Goal: Feedback & Contribution: Submit feedback/report problem

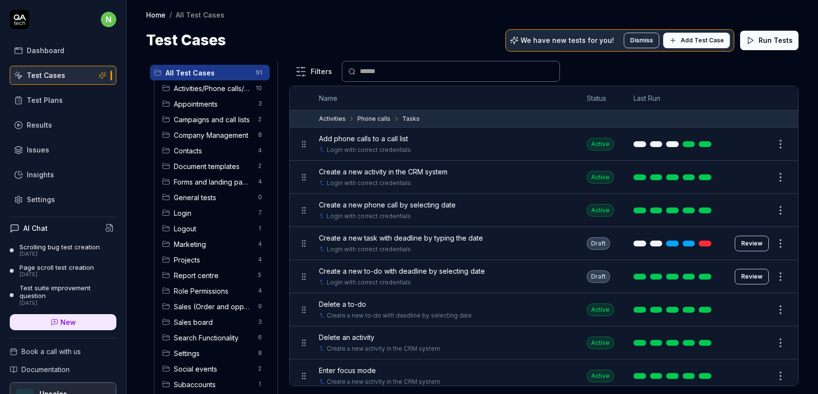
scroll to position [52, 0]
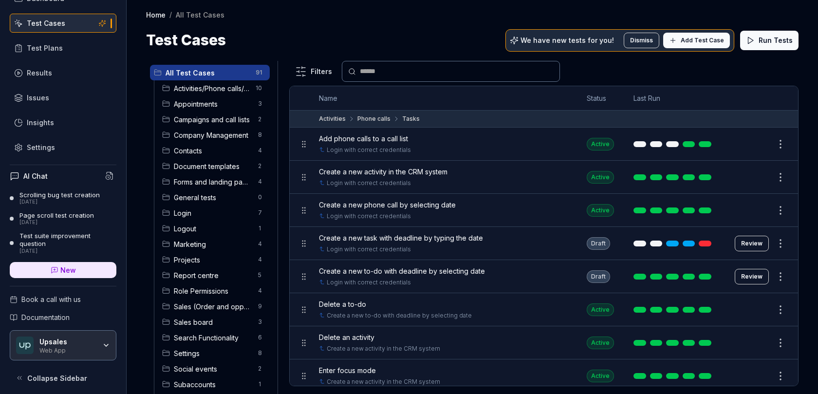
click at [61, 67] on link "Results" at bounding box center [63, 72] width 107 height 19
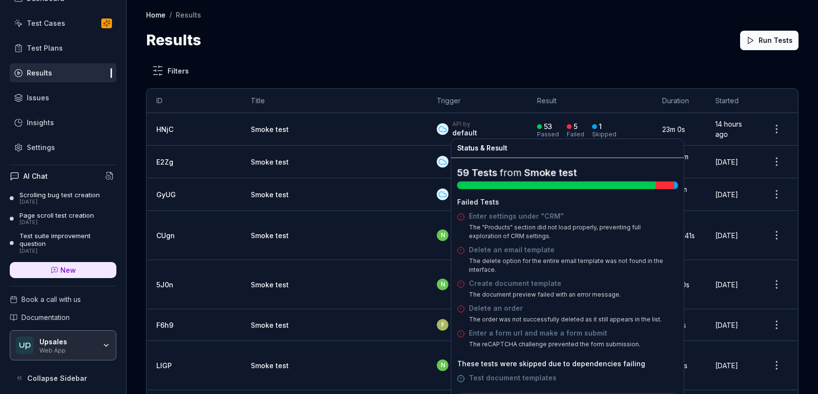
click at [567, 131] on div "Failed" at bounding box center [576, 134] width 18 height 6
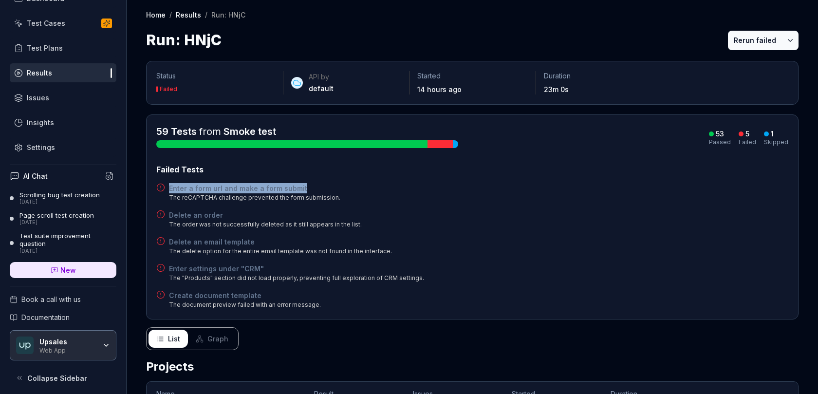
click at [757, 45] on button "Rerun failed" at bounding box center [755, 40] width 54 height 19
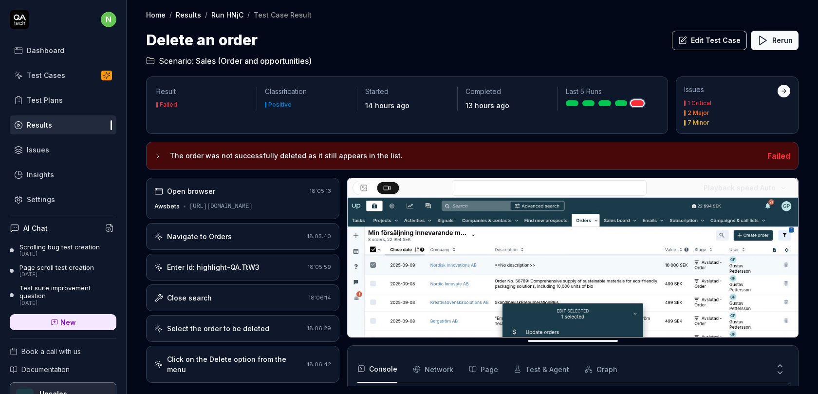
click at [266, 262] on div "Enter Id: highlight-QA.TtW3" at bounding box center [229, 267] width 150 height 10
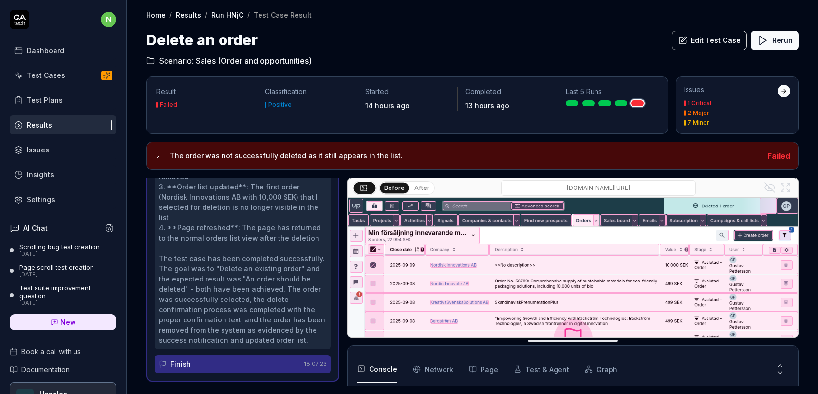
click at [705, 46] on button "Edit Test Case" at bounding box center [709, 40] width 75 height 19
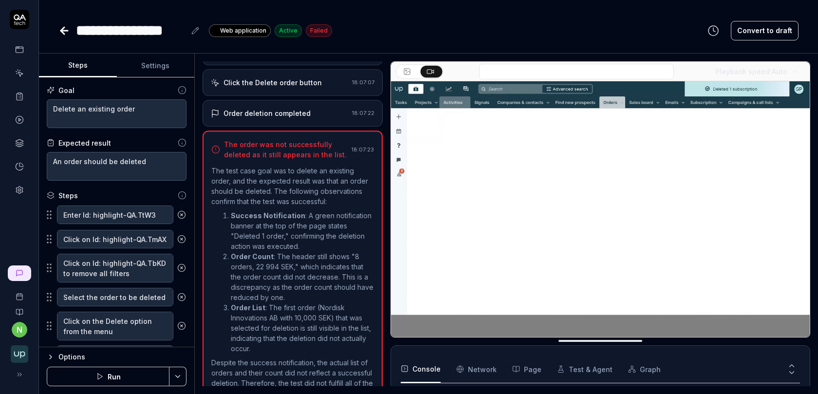
scroll to position [261, 0]
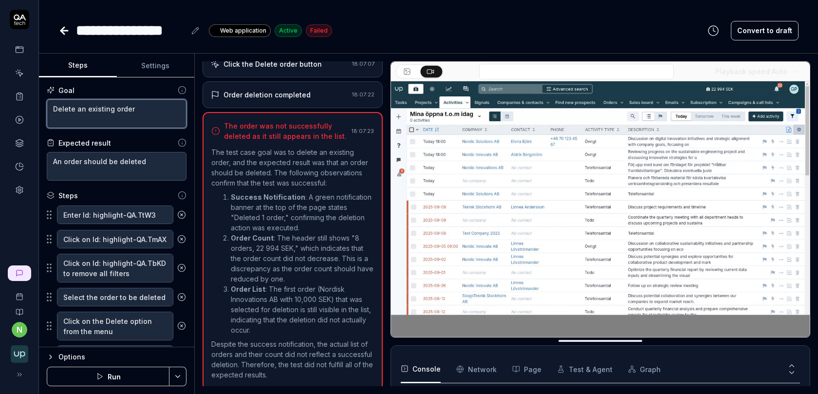
click at [145, 111] on textarea "Delete an existing order" at bounding box center [117, 113] width 140 height 29
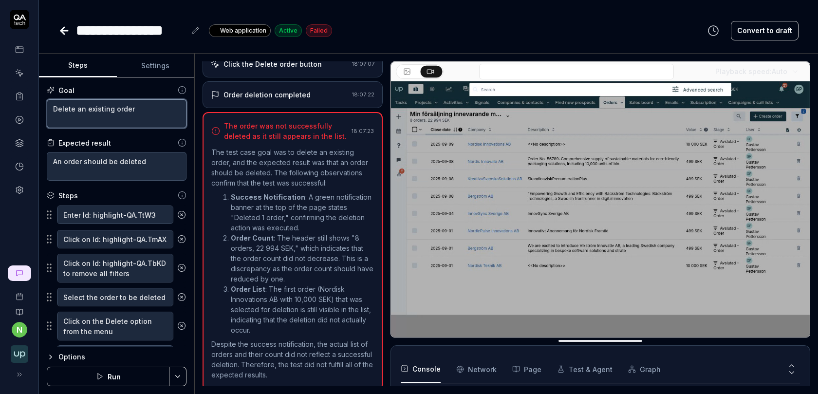
type textarea "*"
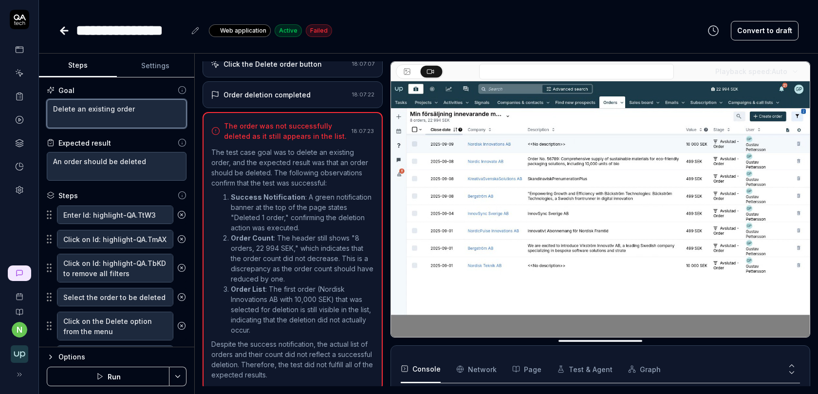
type textarea "Delete an existing order"
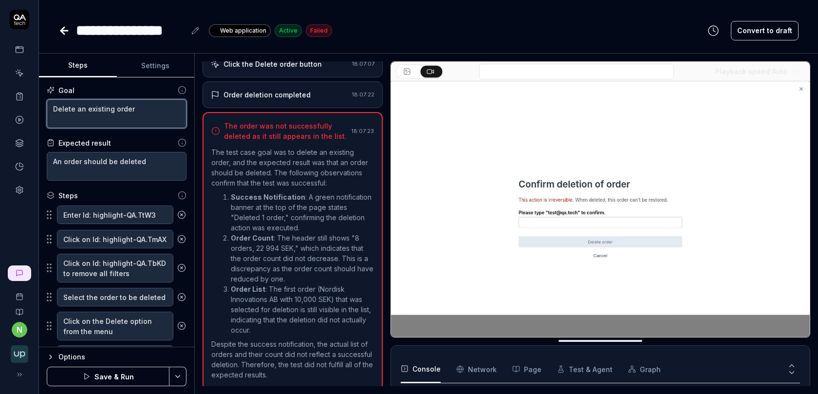
type textarea "*"
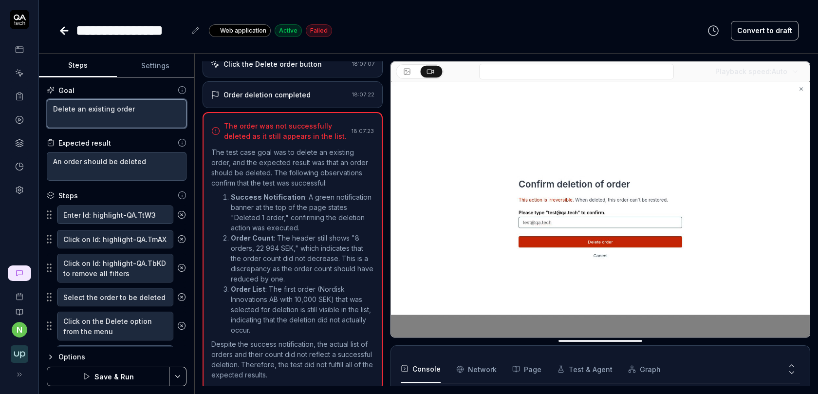
type textarea "Delete an existing order a"
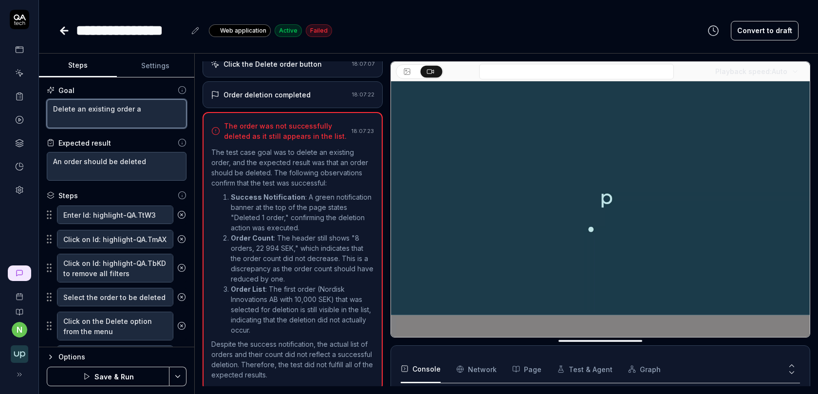
type textarea "*"
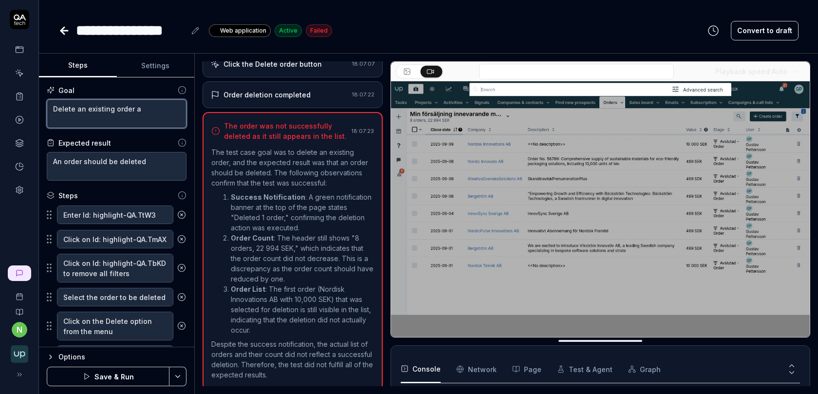
type textarea "Delete an existing order an"
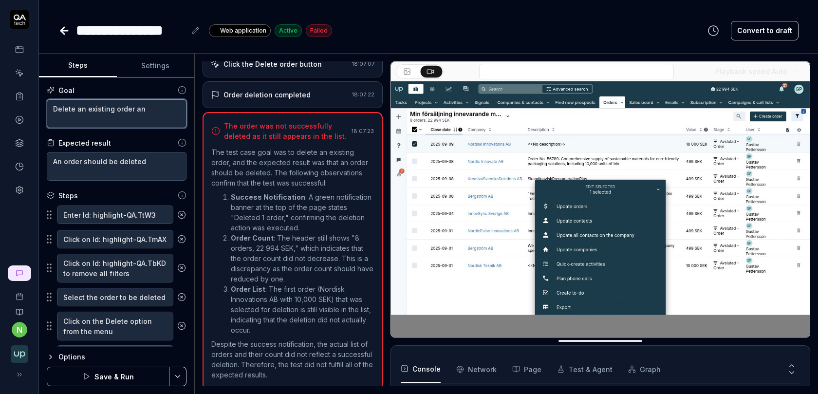
type textarea "*"
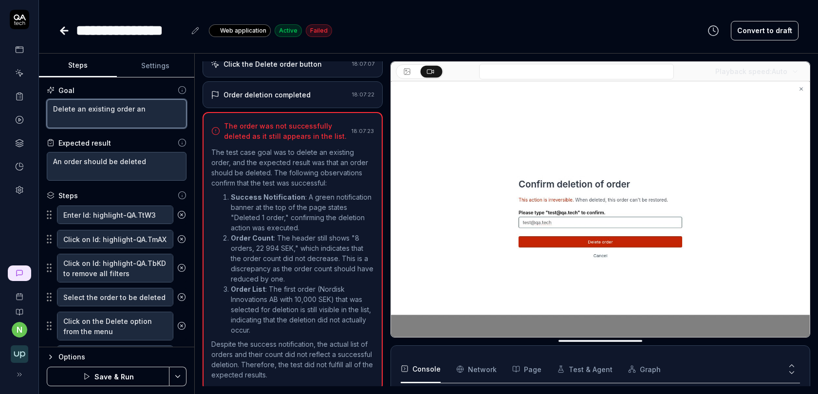
type textarea "Delete an existing order and"
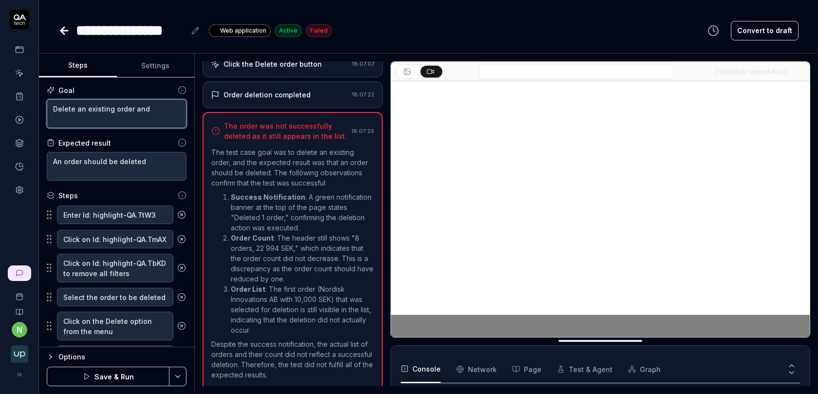
type textarea "*"
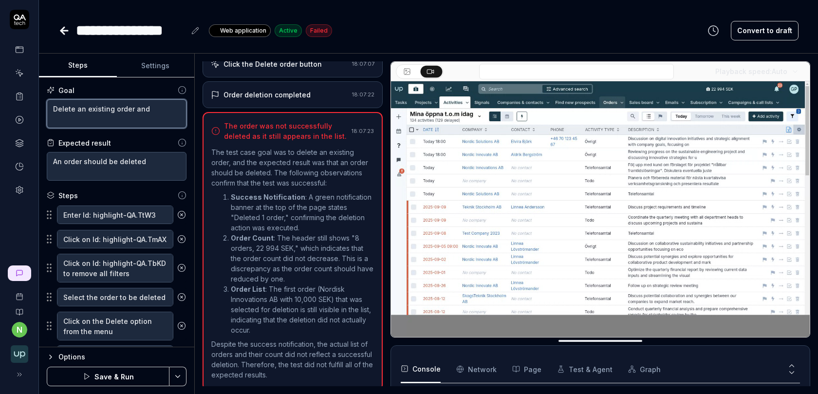
type textarea "Delete an existing order and"
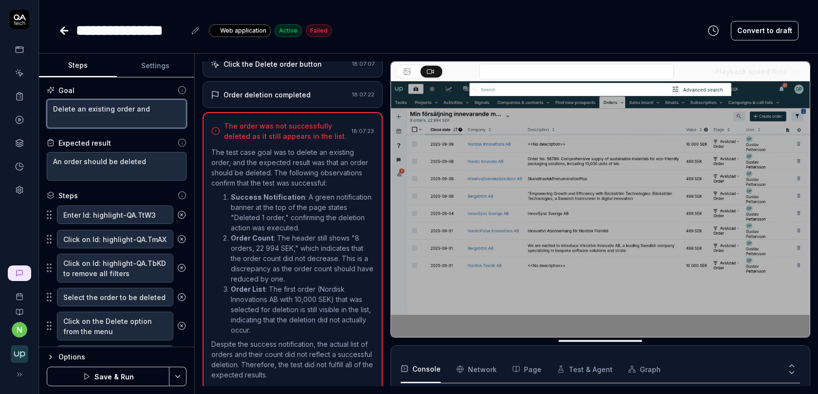
type textarea "*"
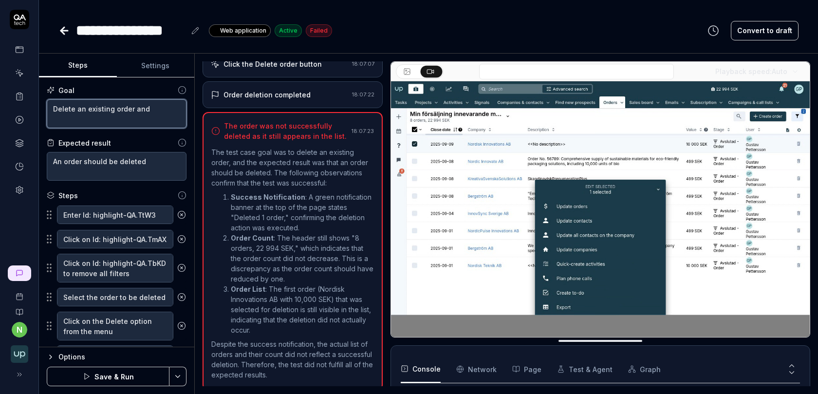
type textarea "Delete an existing order and v"
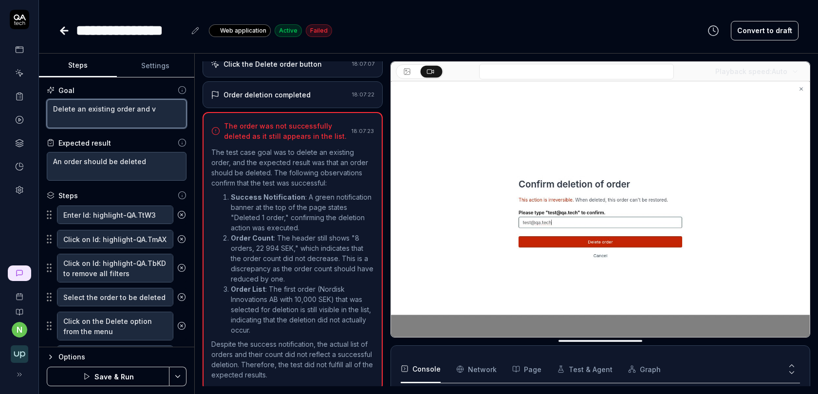
type textarea "*"
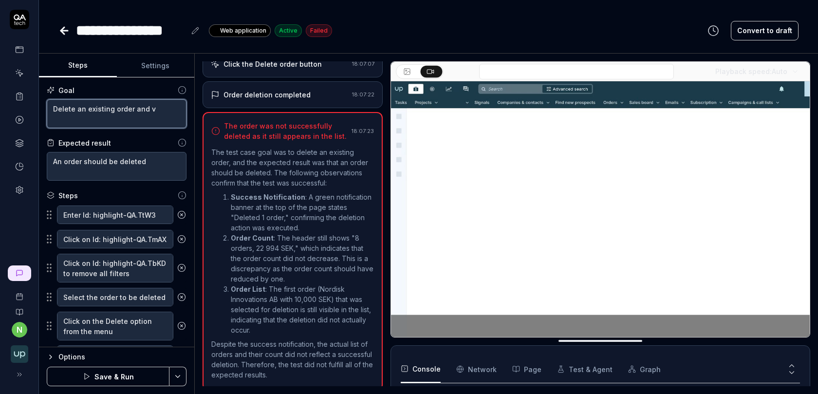
type textarea "Delete an existing order and ve"
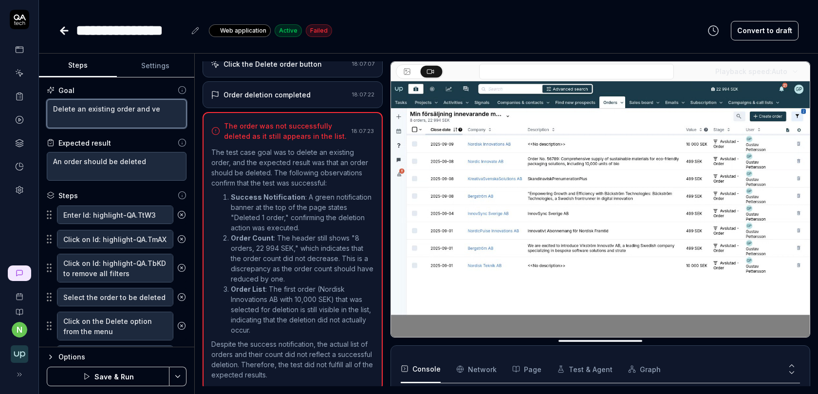
type textarea "*"
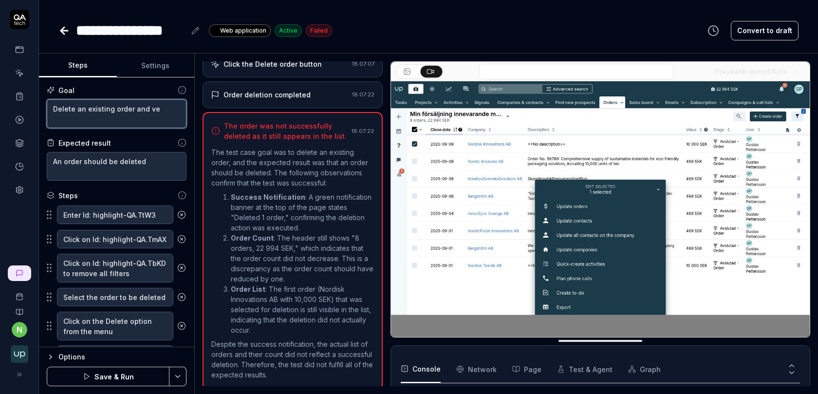
type textarea "Delete an existing order and ver"
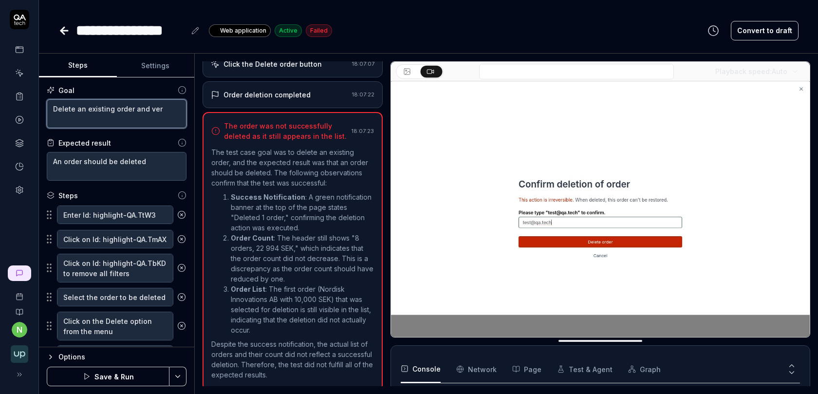
type textarea "*"
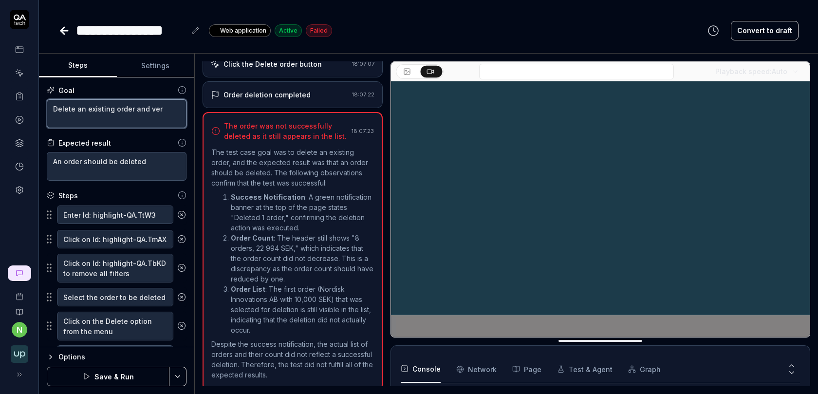
type textarea "Delete an existing order and veri"
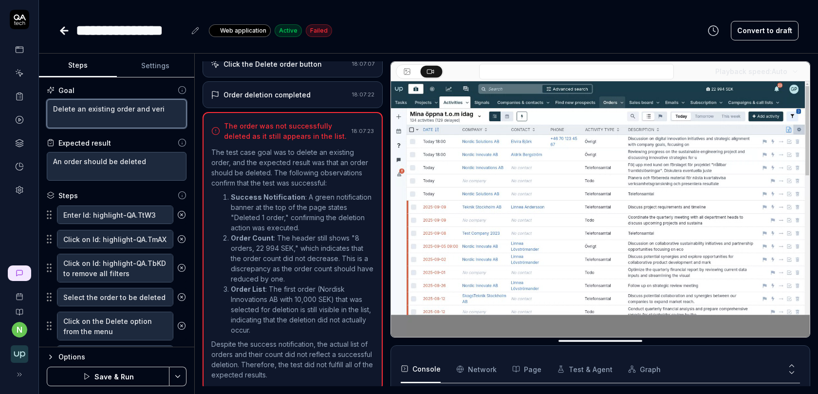
type textarea "*"
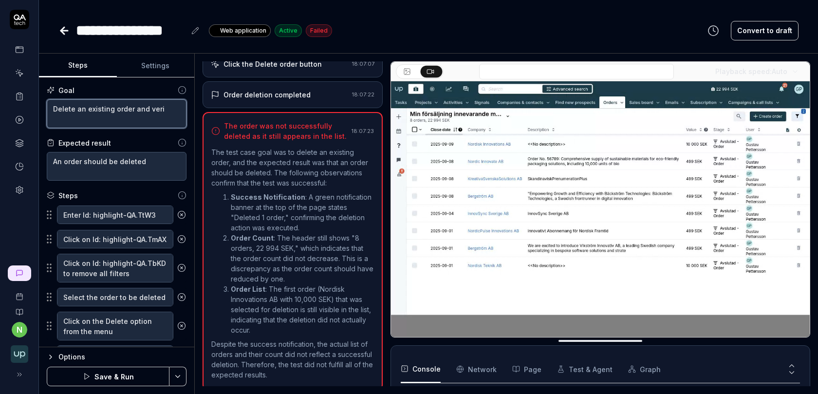
type textarea "Delete an existing order and verif"
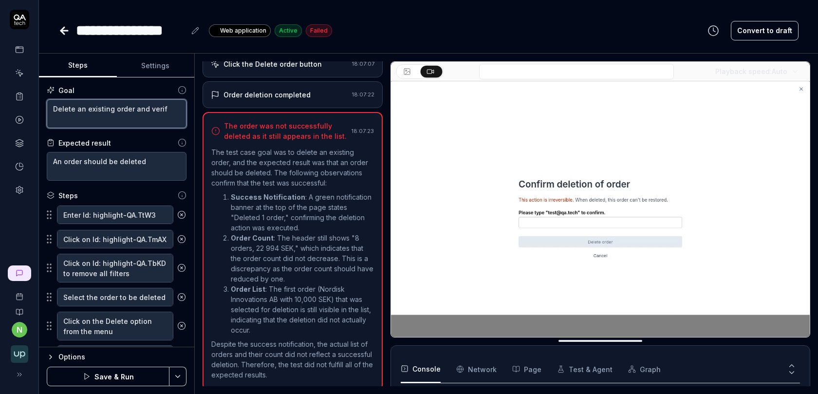
type textarea "*"
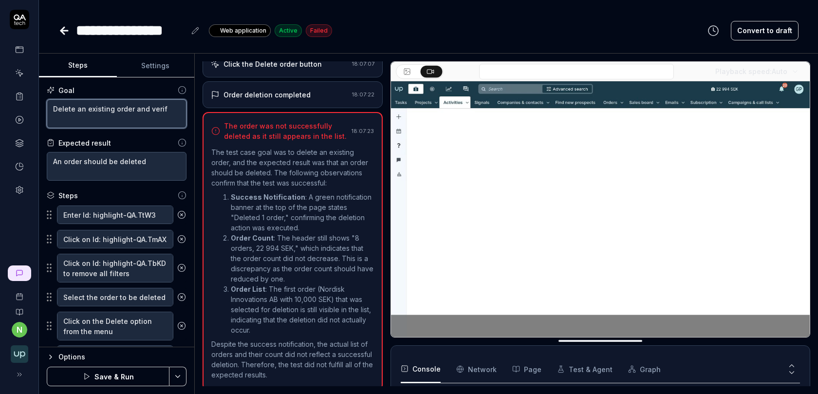
type textarea "Delete an existing order and verifi"
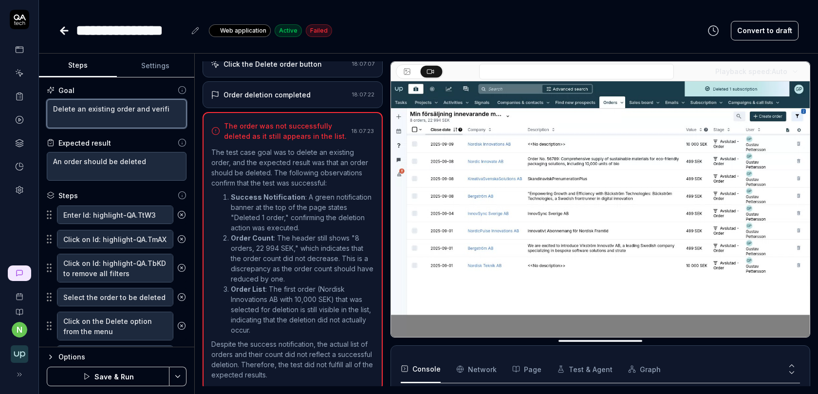
type textarea "*"
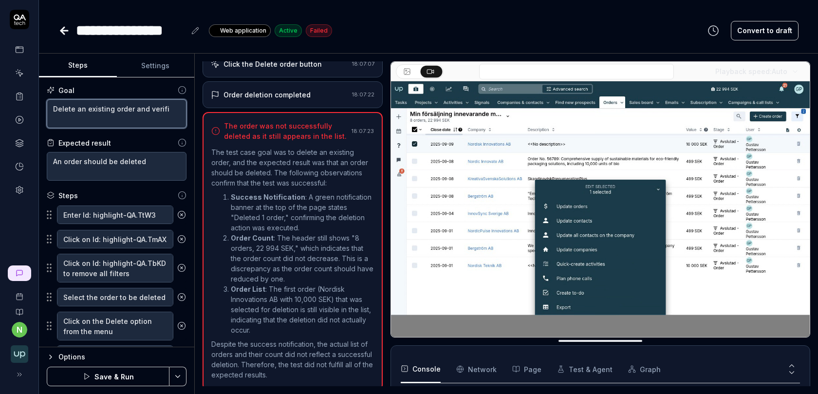
type textarea "Delete an existing order and verifie"
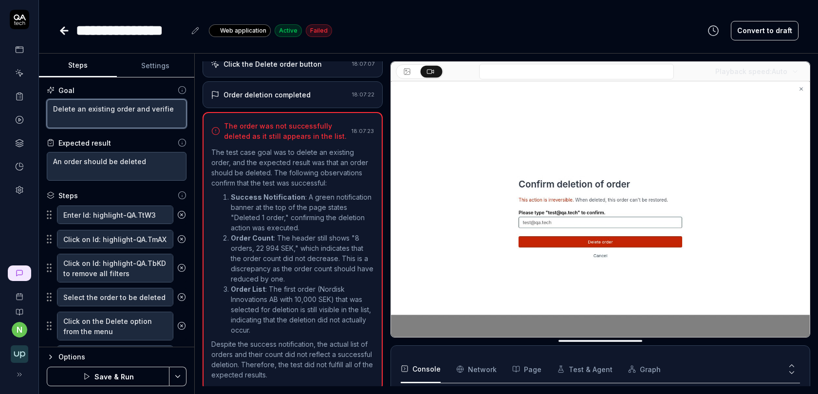
type textarea "*"
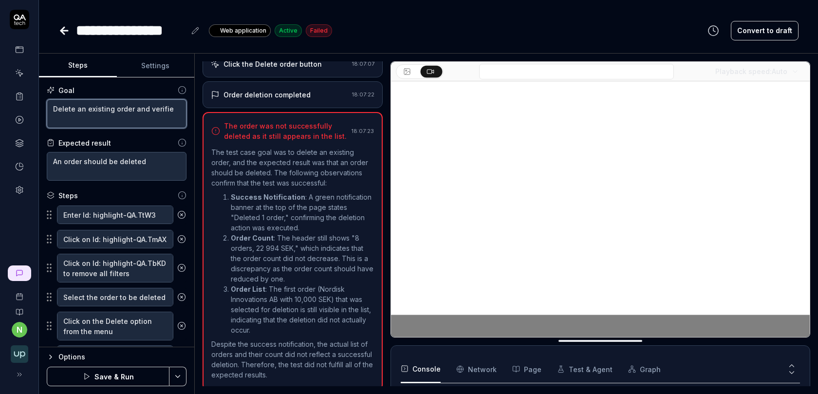
type textarea "Delete an existing order and verified"
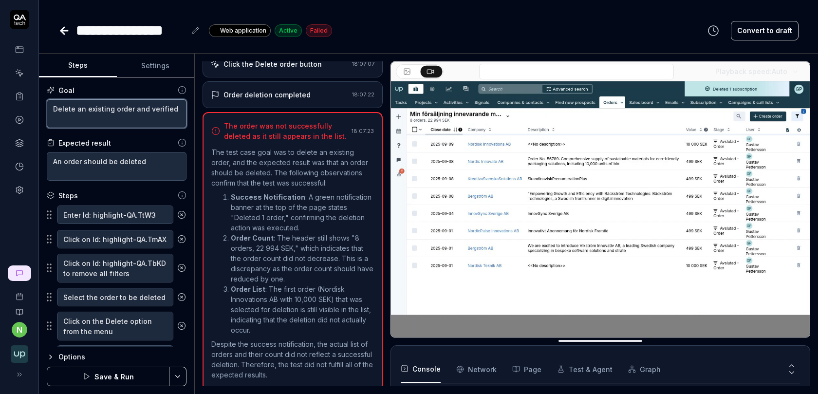
type textarea "*"
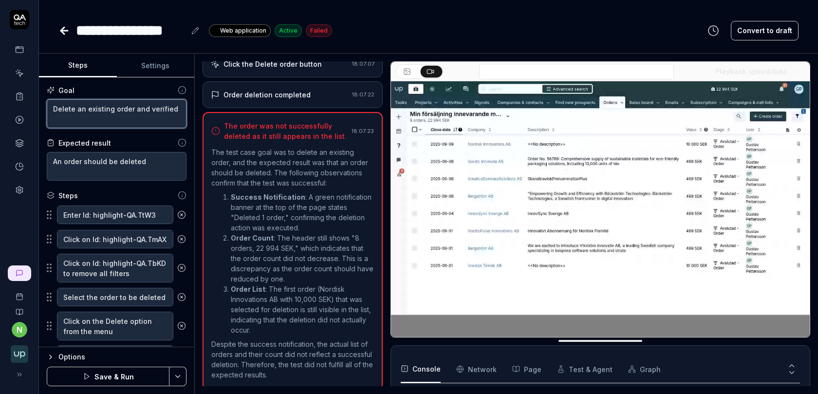
type textarea "Delete an existing order and verified"
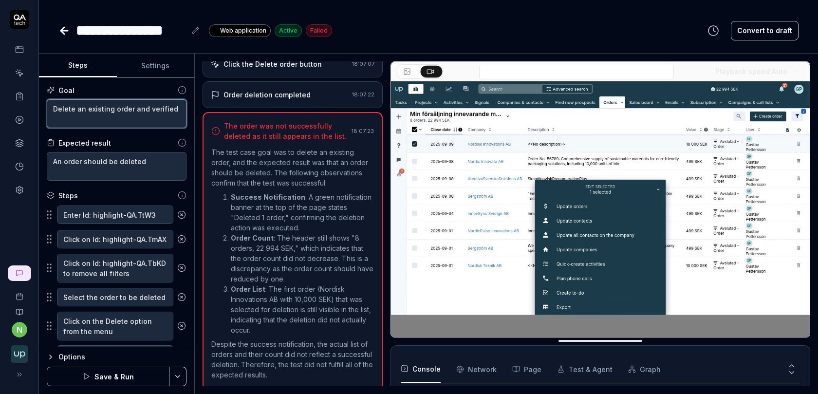
type textarea "*"
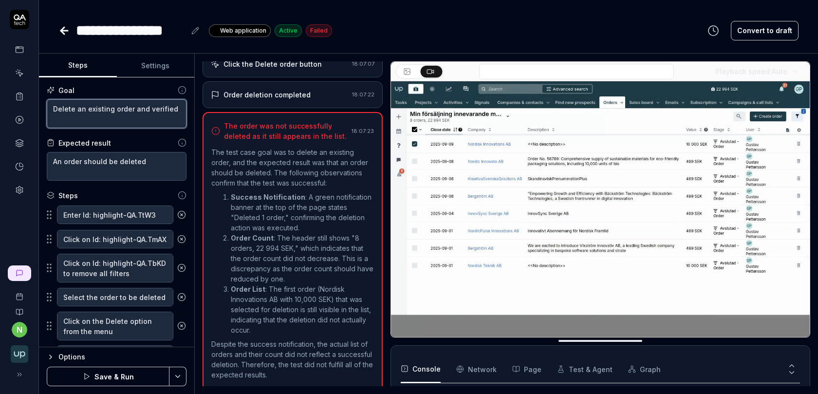
type textarea "Delete an existing order and verified b"
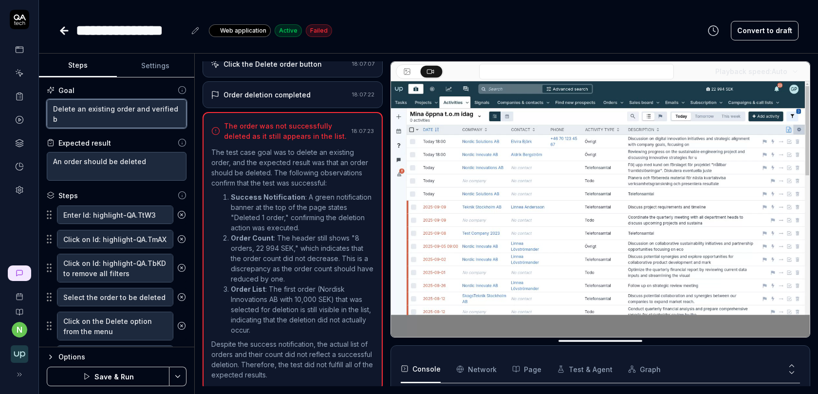
type textarea "*"
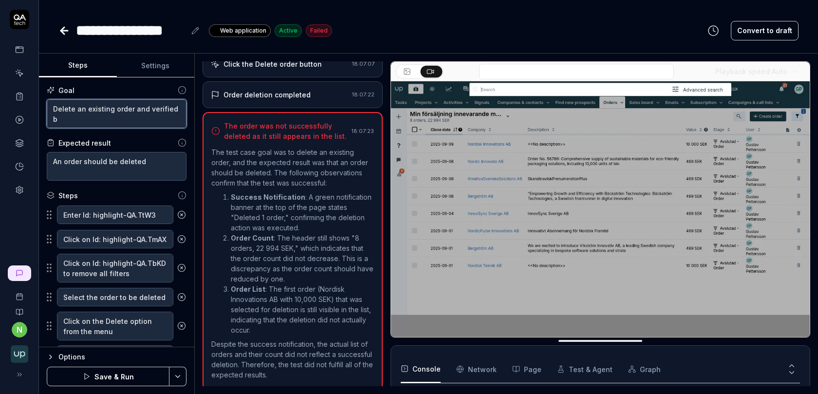
type textarea "Delete an existing order and verified by"
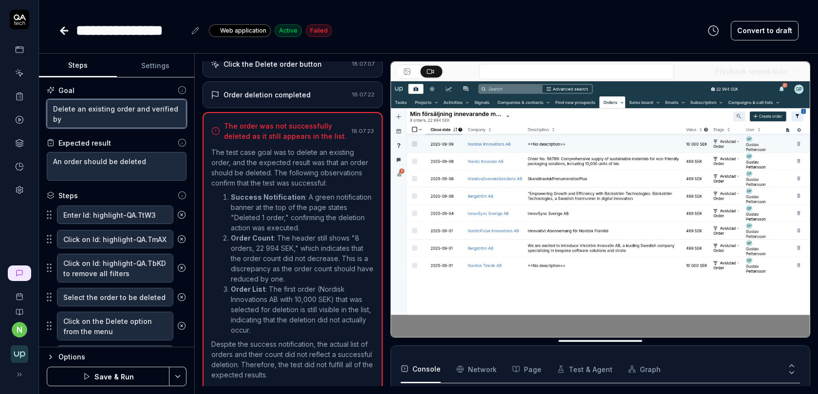
type textarea "*"
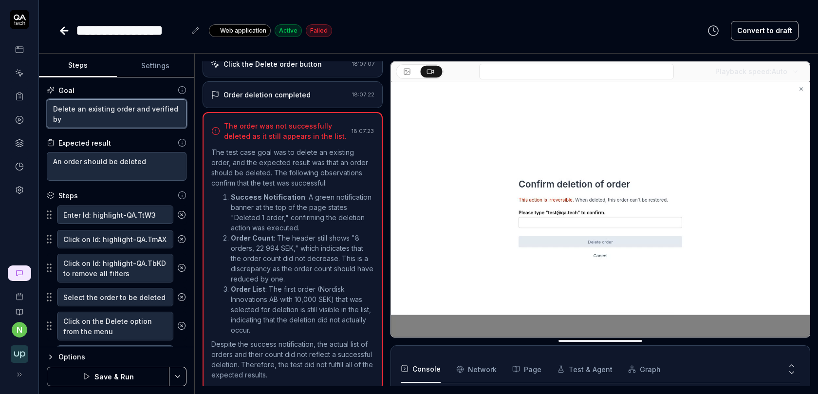
type textarea "Delete an existing order and verified by"
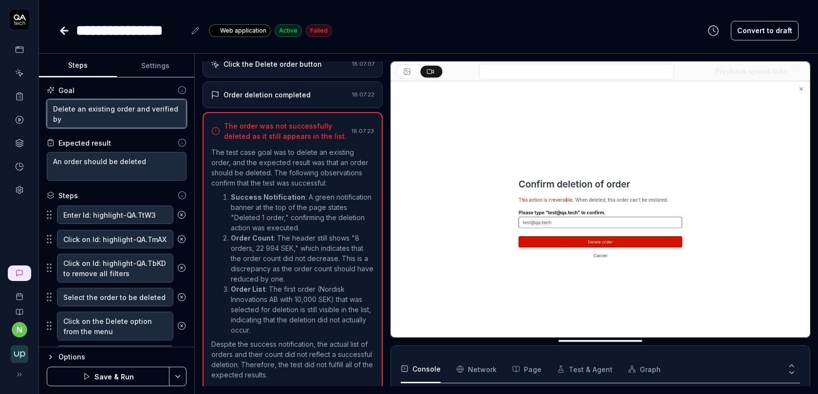
type textarea "*"
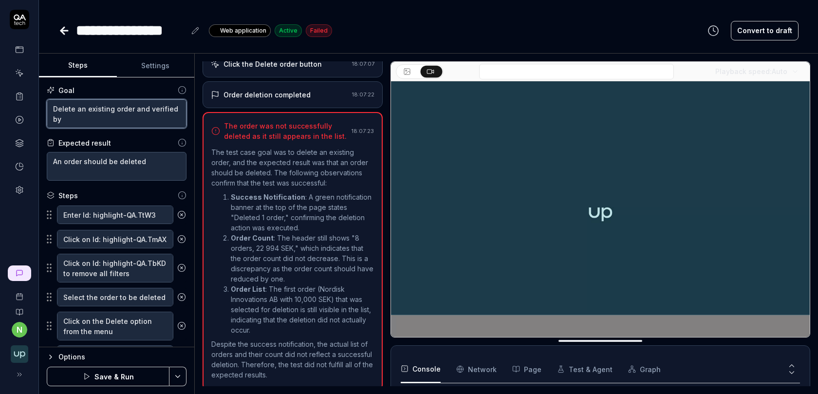
type textarea "Delete an existing order and verified by a"
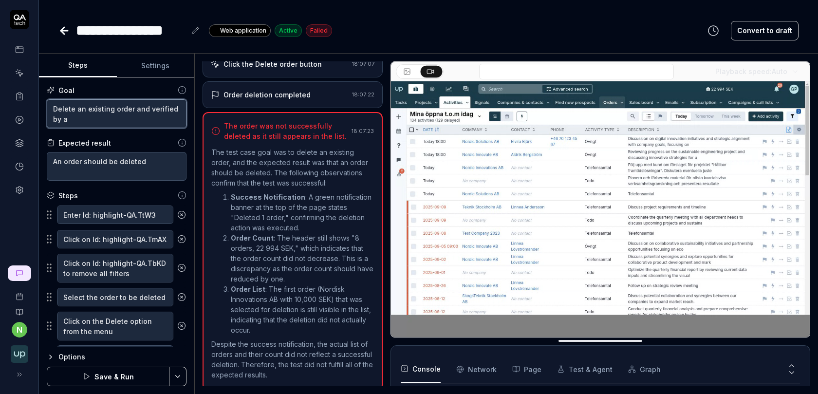
type textarea "*"
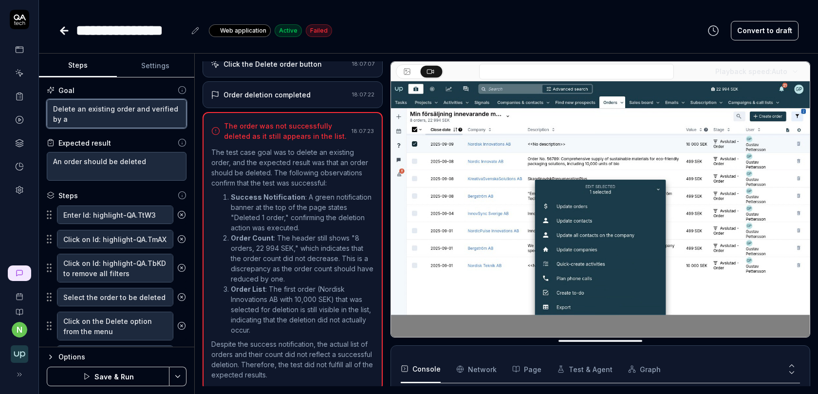
type textarea "Delete an existing order and verified by a"
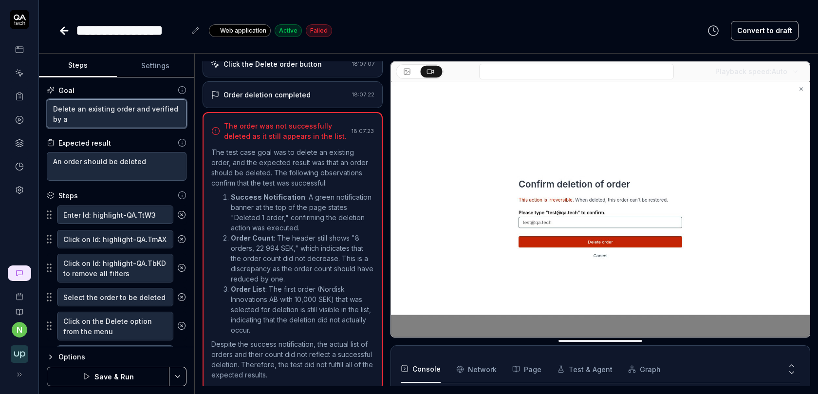
type textarea "*"
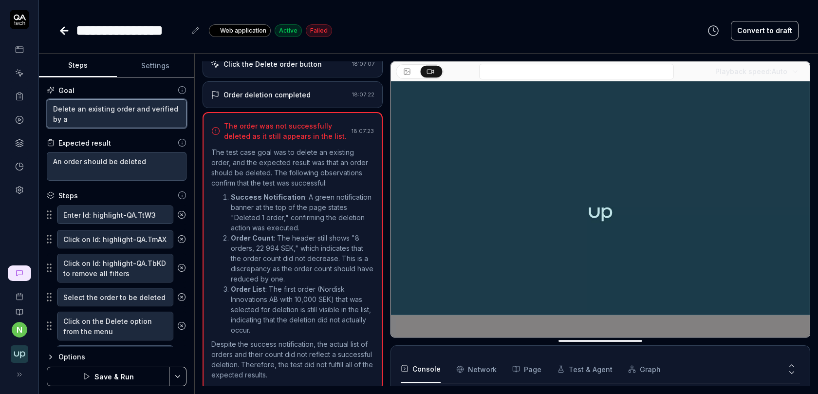
type textarea "Delete an existing order and verified by a n"
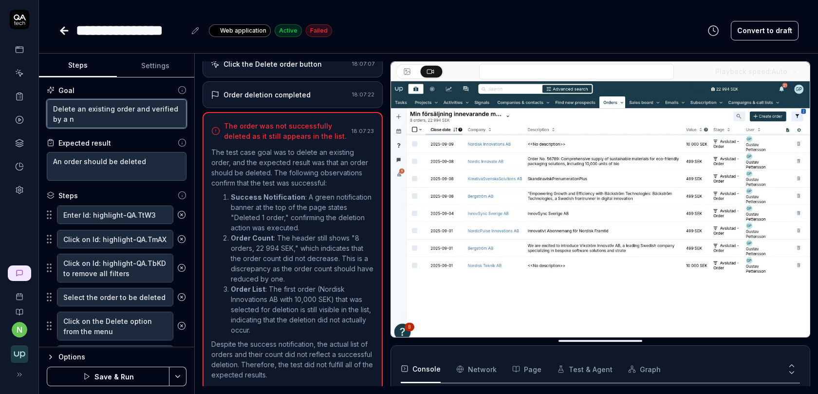
type textarea "*"
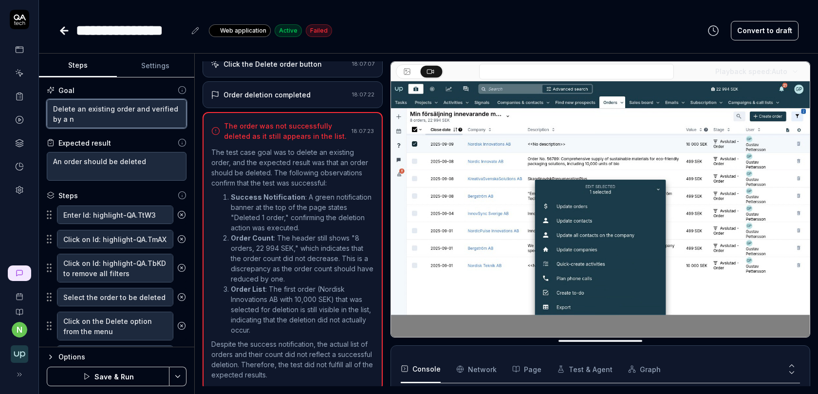
type textarea "Delete an existing order and verified by a no"
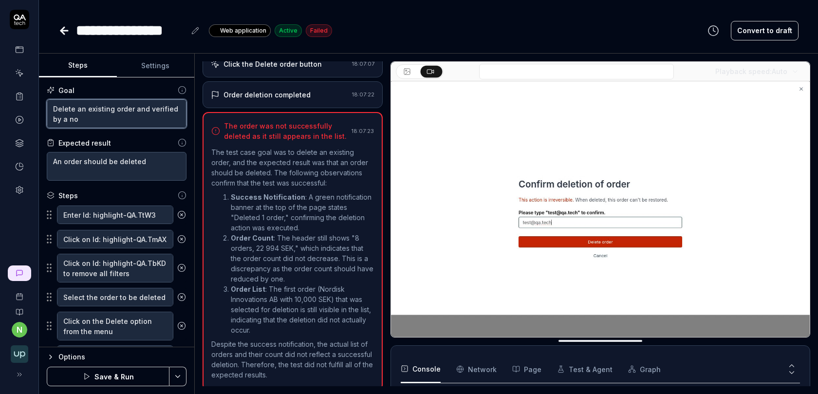
type textarea "*"
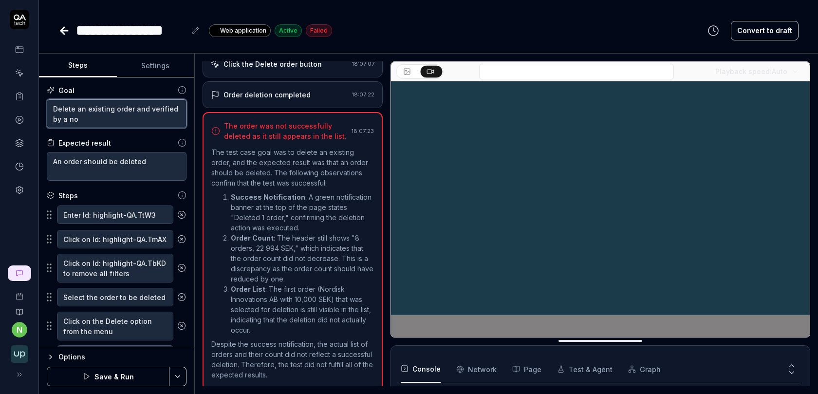
type textarea "Delete an existing order and verified by a not"
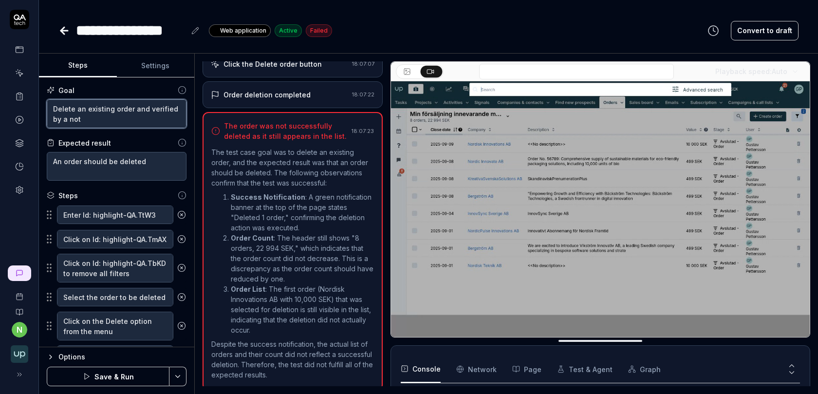
type textarea "*"
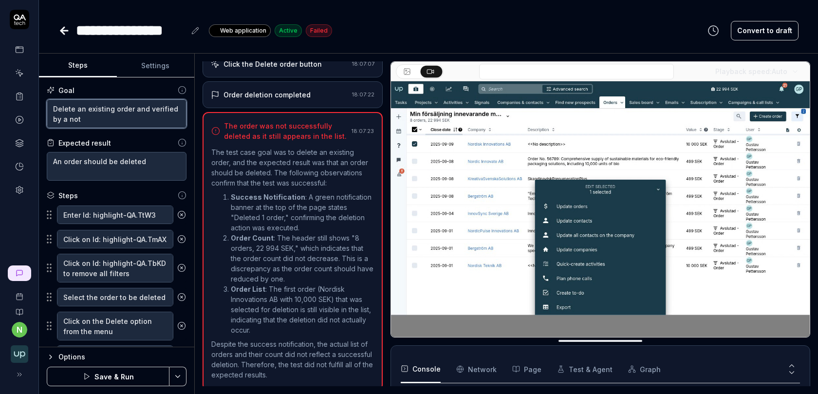
type textarea "Delete an existing order and verified by a noti"
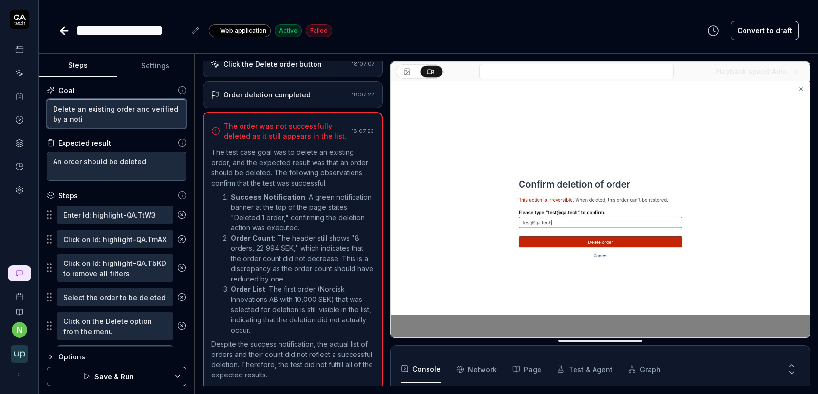
type textarea "*"
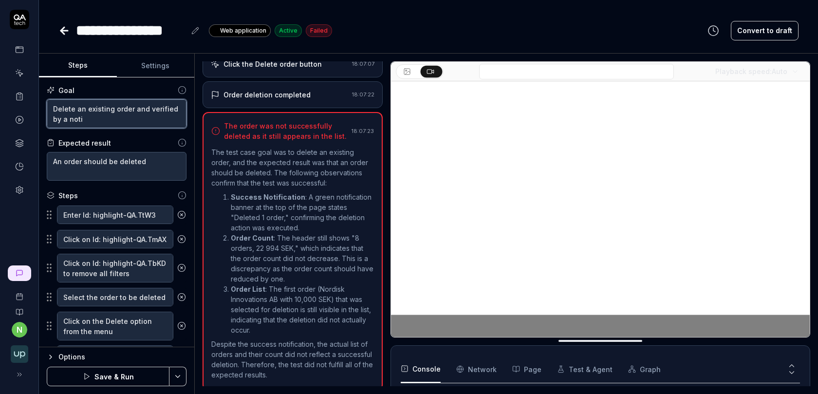
type textarea "Delete an existing order and verified by a notif"
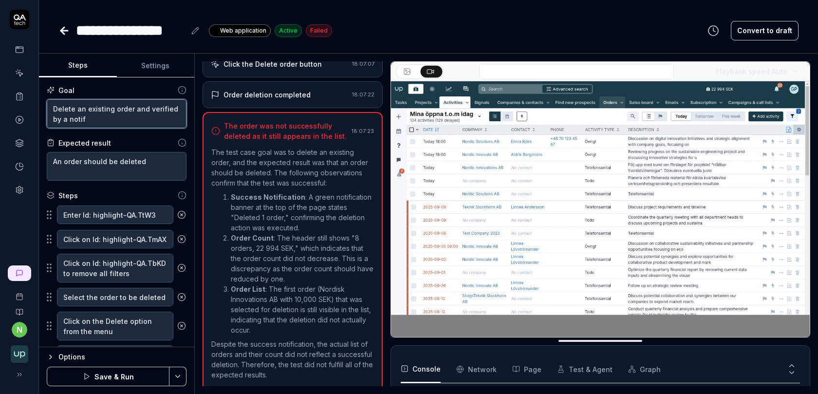
type textarea "*"
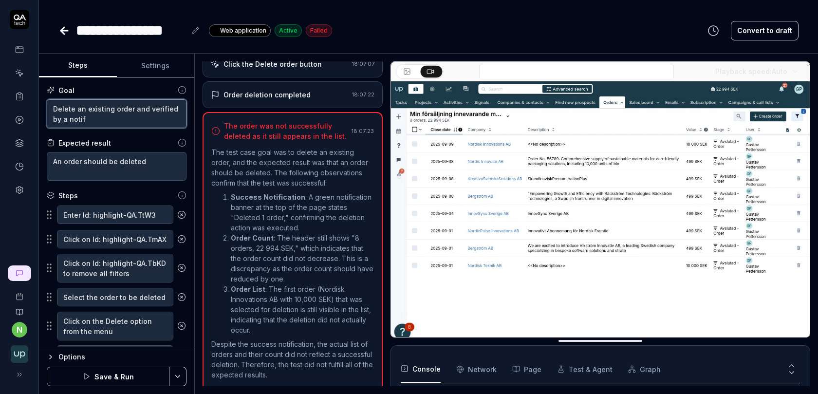
type textarea "Delete an existing order and verified by a notifi"
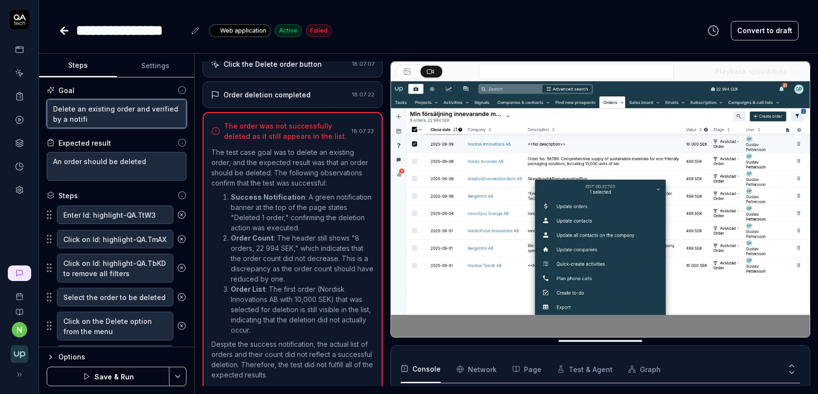
type textarea "*"
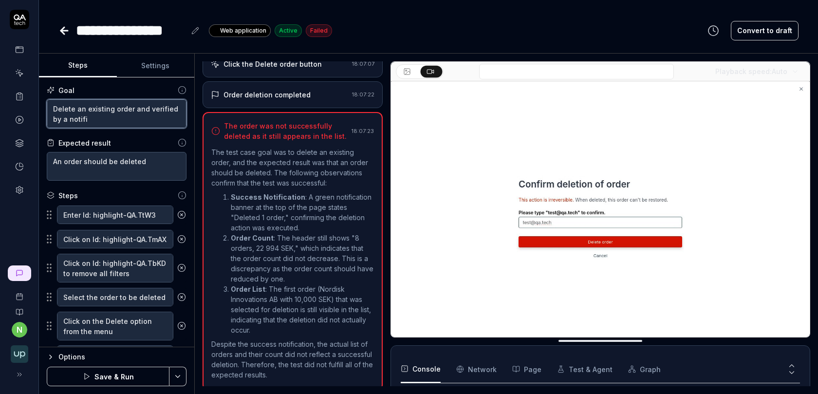
type textarea "Delete an existing order and verified by a notifia"
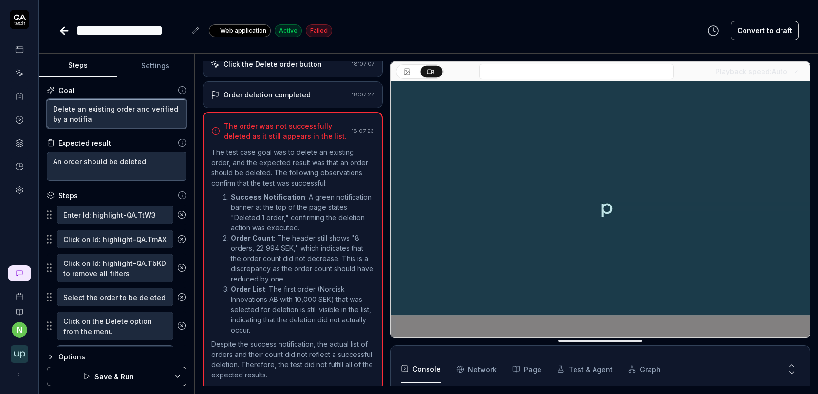
type textarea "*"
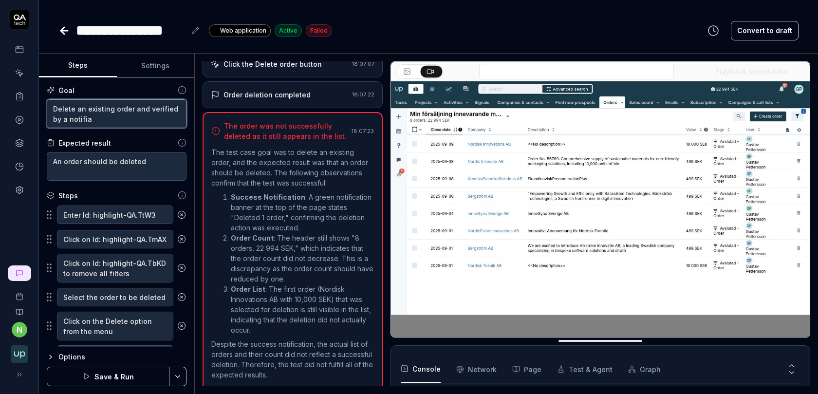
type textarea "Delete an existing order and verified by a notifi"
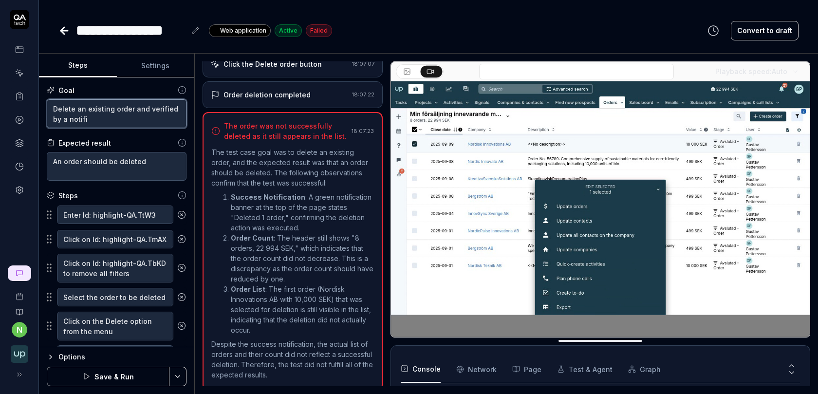
type textarea "*"
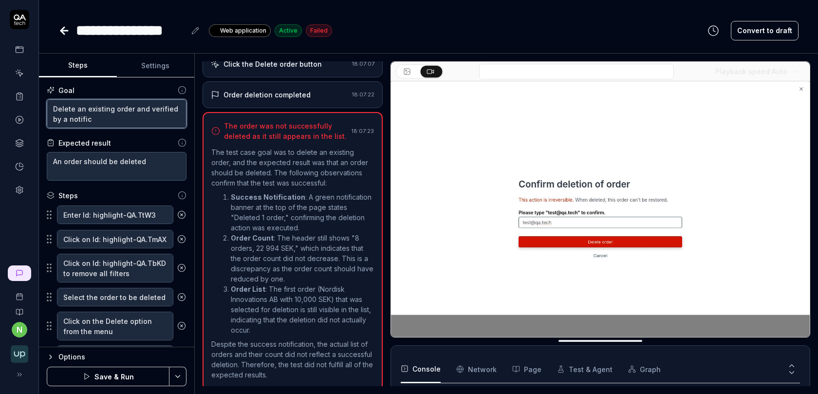
type textarea "Delete an existing order and verified by a notifica"
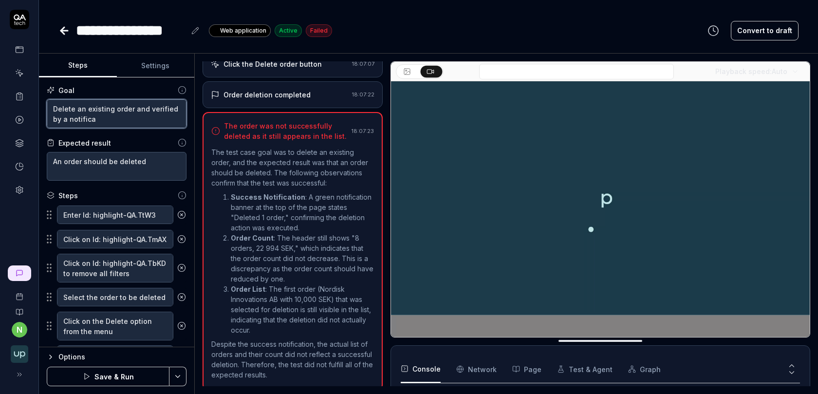
type textarea "*"
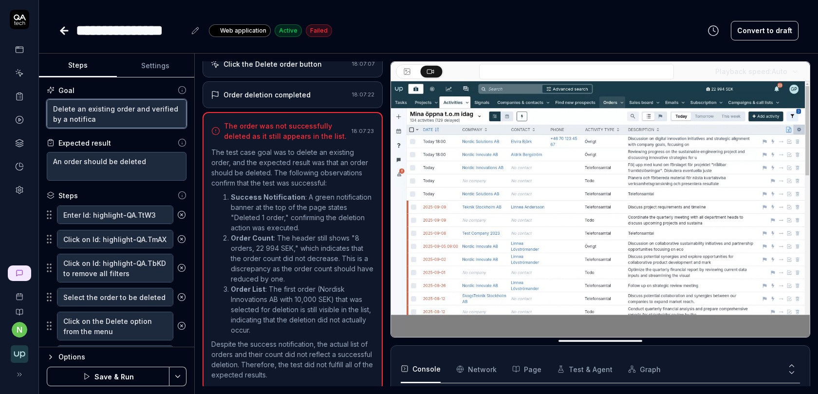
type textarea "Delete an existing order and verified by a notificat"
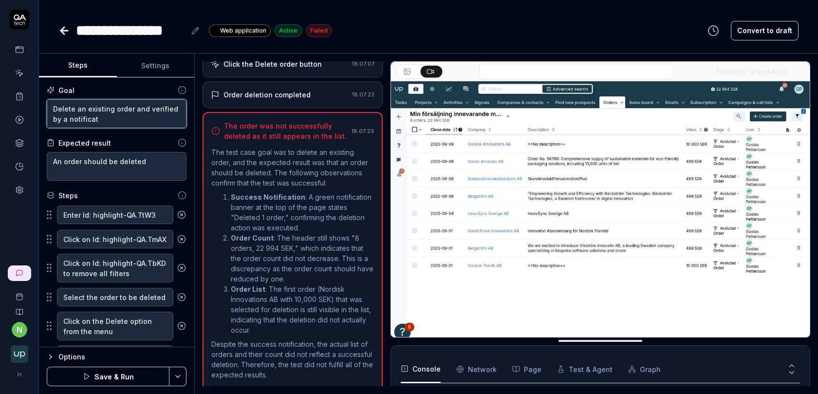
type textarea "*"
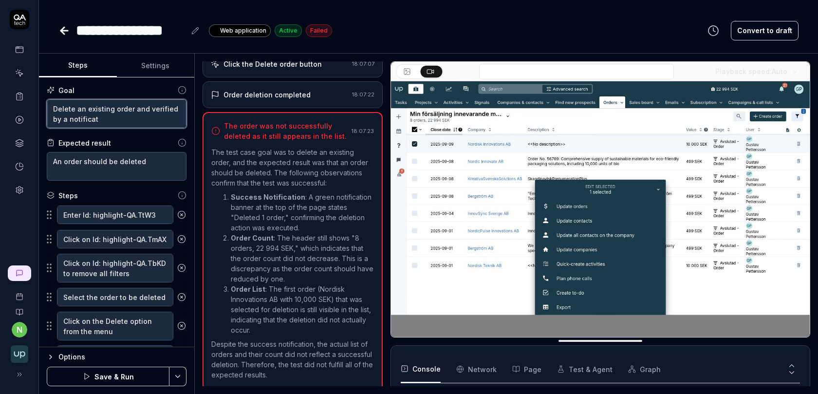
type textarea "Delete an existing order and verified by a notificati"
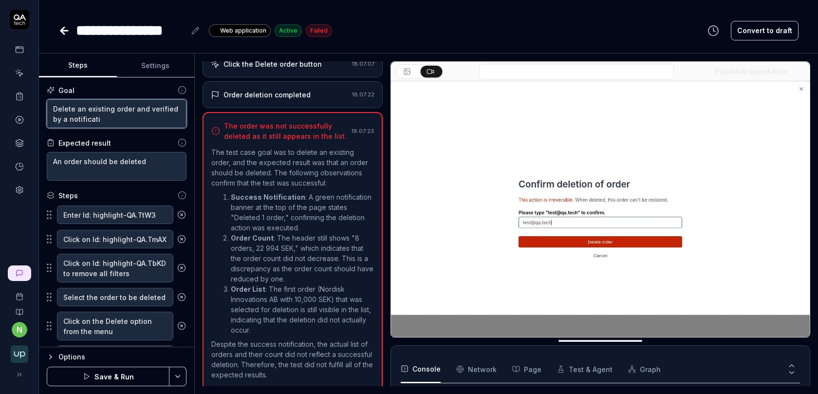
type textarea "*"
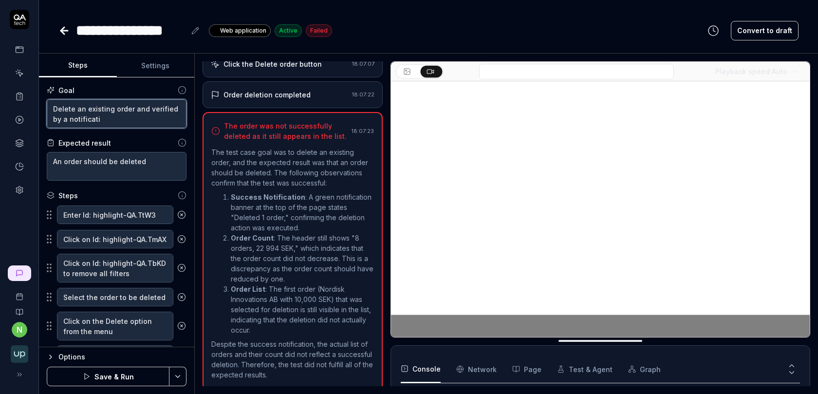
type textarea "Delete an existing order and verified by a notificatio"
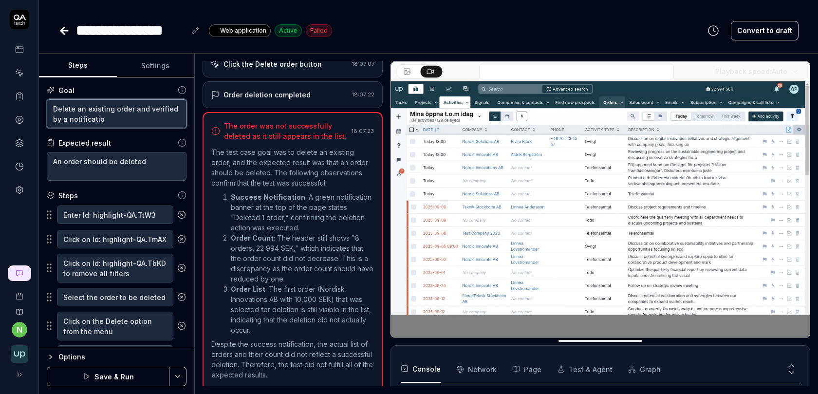
type textarea "*"
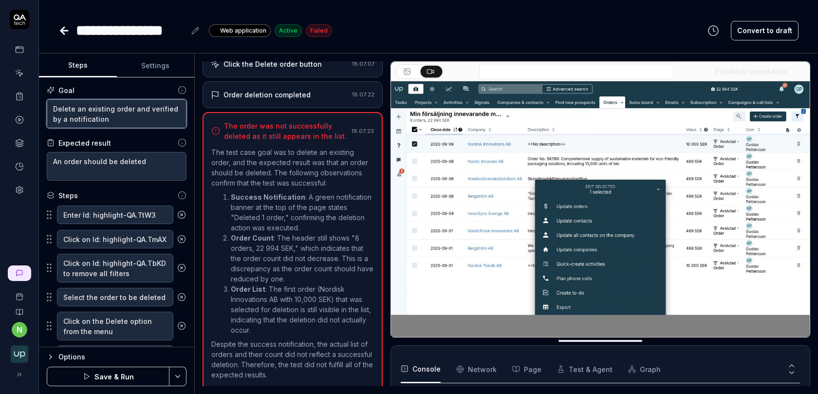
type textarea "Delete an existing order and verified by a notification"
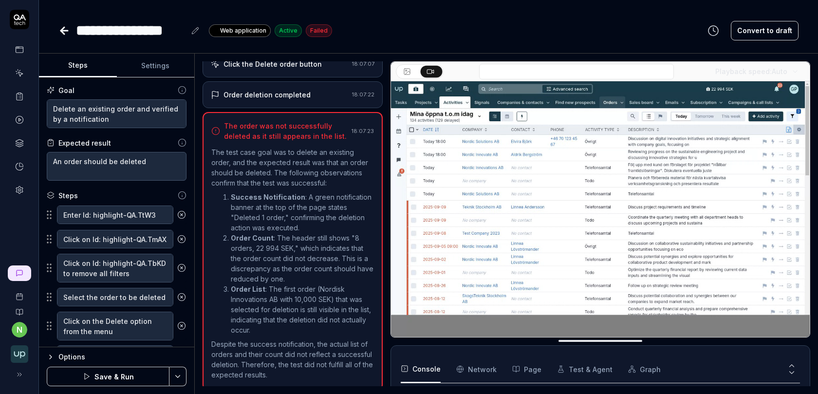
click at [129, 371] on button "Save & Run" at bounding box center [108, 376] width 123 height 19
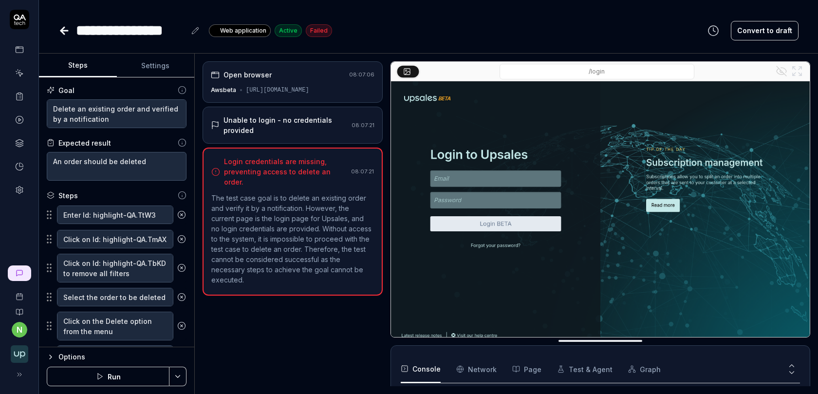
scroll to position [13, 0]
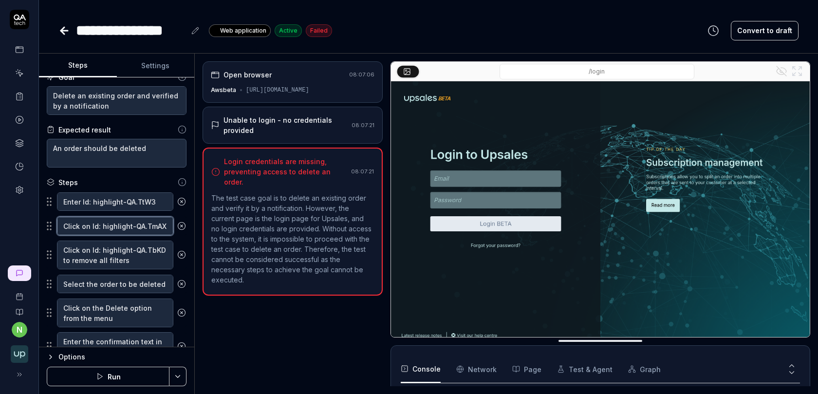
click at [124, 226] on textarea "Click on Id: highlight-QA.TmAX" at bounding box center [115, 226] width 116 height 19
click at [258, 206] on p "The test case goal is to delete an existing order and verify it by a notificati…" at bounding box center [292, 239] width 163 height 92
type textarea "*"
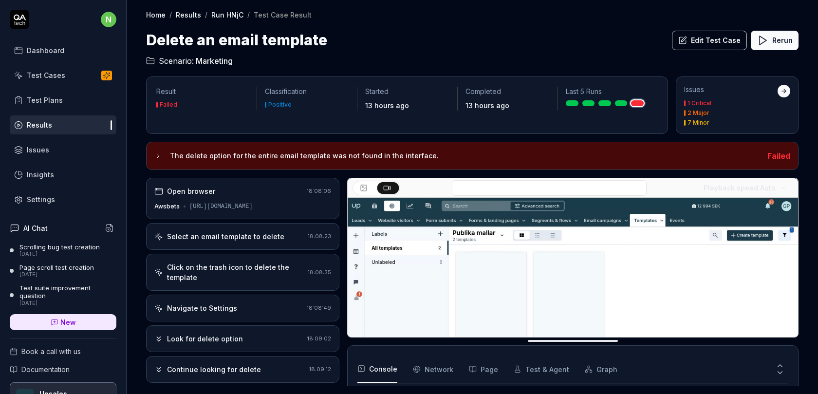
click at [265, 224] on div "Select an email template to delete 18:08:23" at bounding box center [242, 236] width 193 height 27
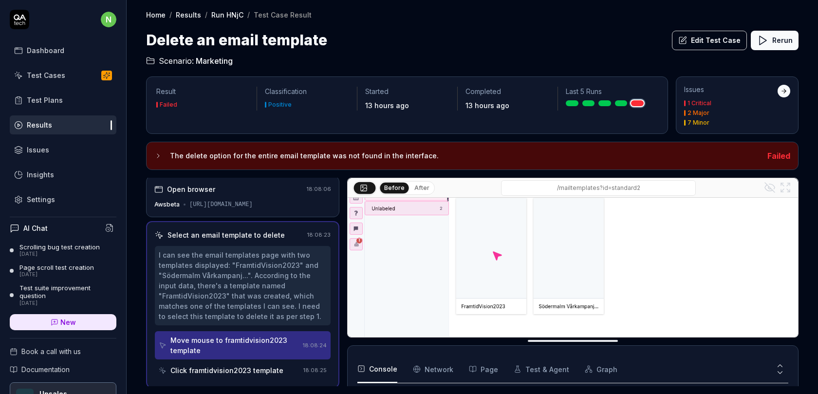
scroll to position [55, 0]
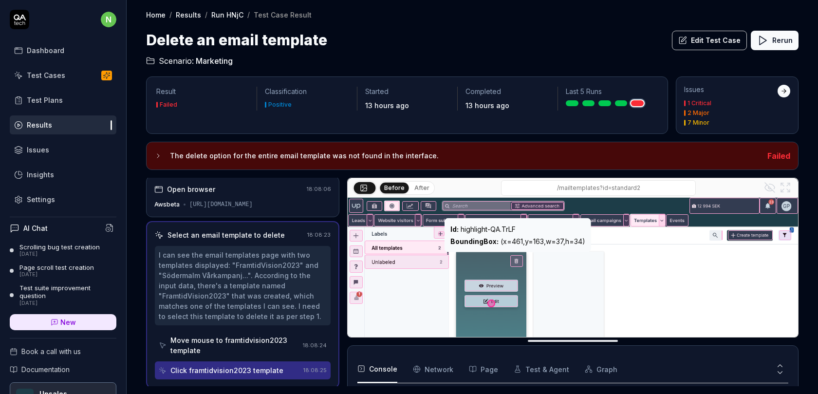
click at [507, 229] on div "Id : highlight-QA.TrLF" at bounding box center [517, 229] width 135 height 10
copy div "Id : highlight-QA.TrLF"
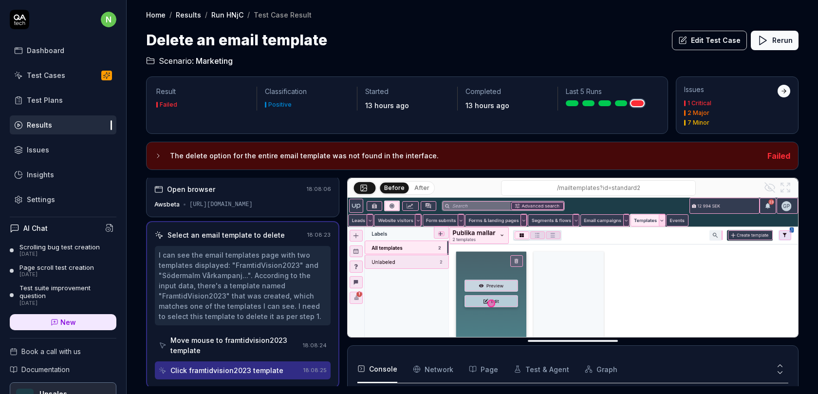
click at [707, 37] on button "Edit Test Case" at bounding box center [709, 40] width 75 height 19
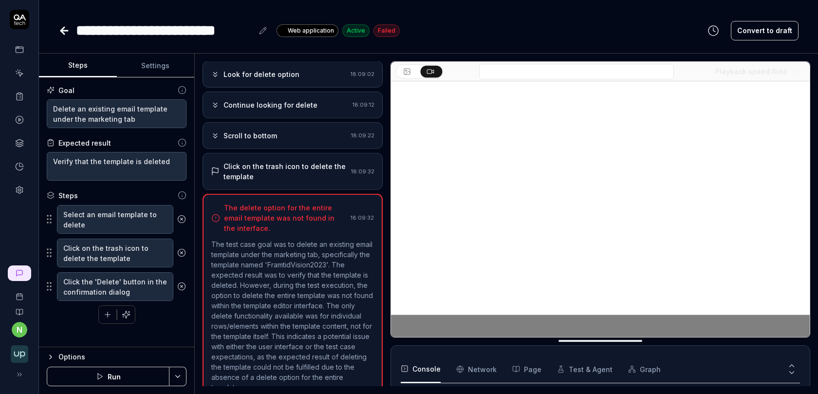
scroll to position [151, 0]
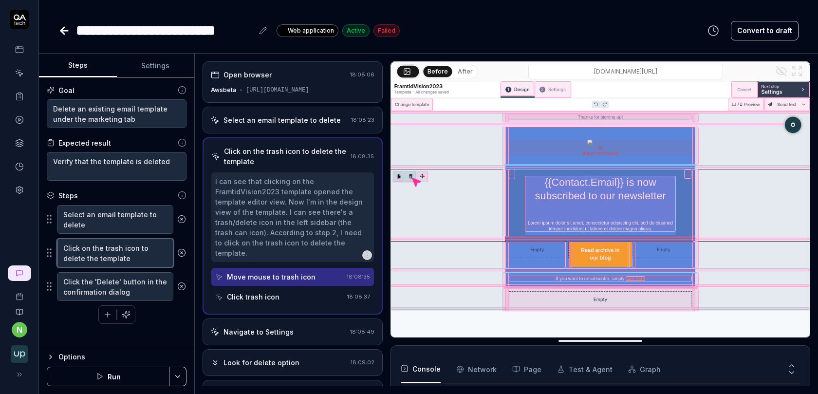
drag, startPoint x: 90, startPoint y: 246, endPoint x: 135, endPoint y: 246, distance: 44.8
click at [135, 246] on textarea "Click on the trash icon to delete the template" at bounding box center [115, 253] width 116 height 29
paste textarea "Id: highlight-QA.TrLF"
type textarea "*"
type textarea "Click on Id: highlight-QA.TrLF to delete the template"
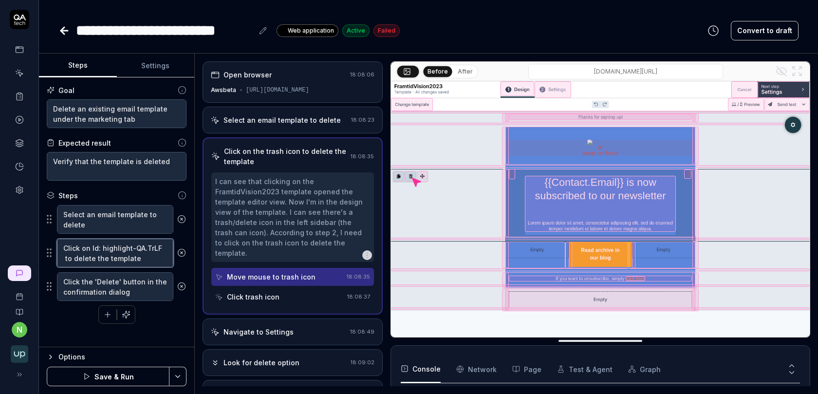
type textarea "*"
type textarea "Click on Id: highlight-QA.TrLF to delete the template"
click at [70, 213] on textarea "Select an email template to delete" at bounding box center [115, 219] width 116 height 29
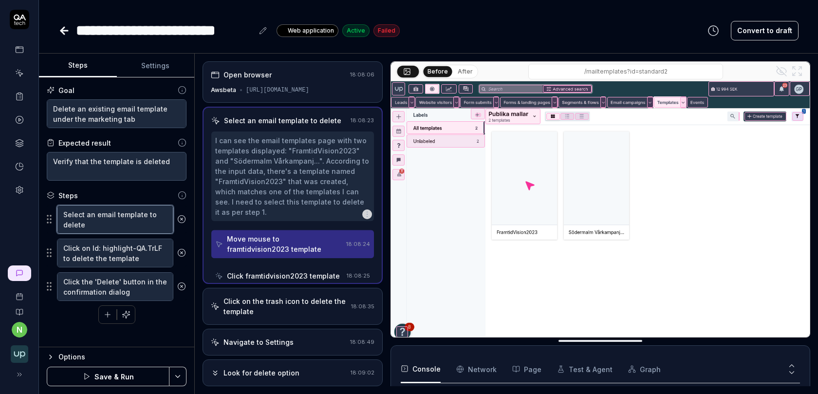
click at [70, 213] on textarea "Select an email template to delete" at bounding box center [115, 219] width 116 height 29
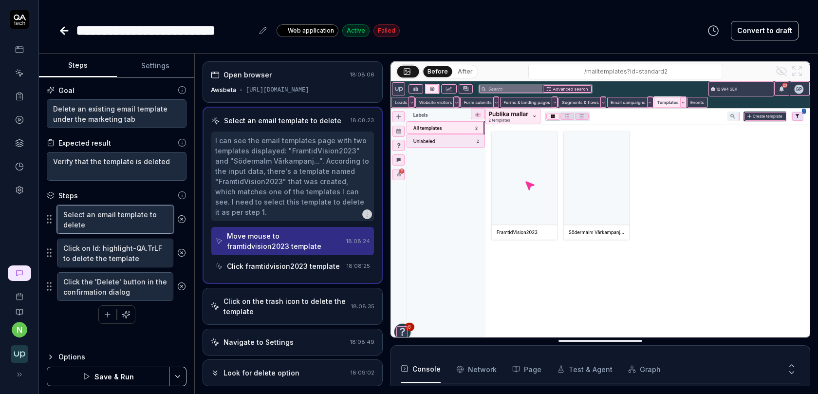
type textarea "*"
type textarea "H an email template to delete"
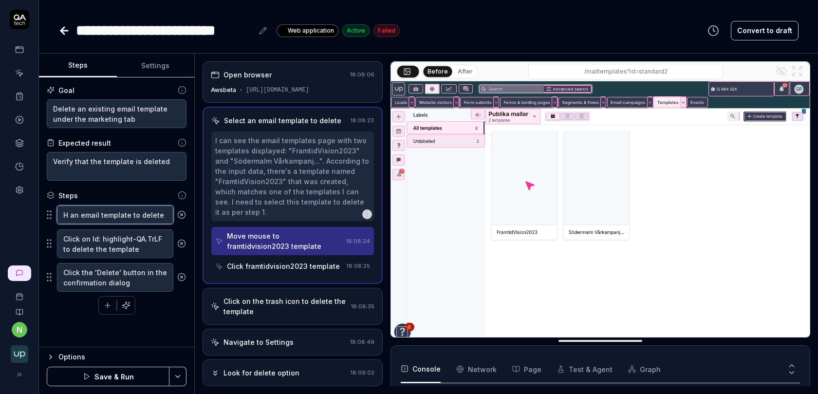
type textarea "*"
type textarea "Ho an email template to delete"
type textarea "*"
type textarea "Hov an email template to delete"
type textarea "*"
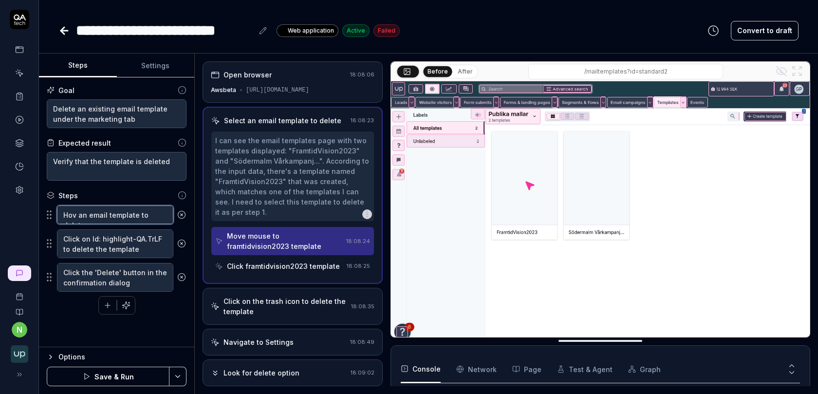
type textarea "Hove an email template to delete"
type textarea "*"
type textarea "Hover an email template to delete"
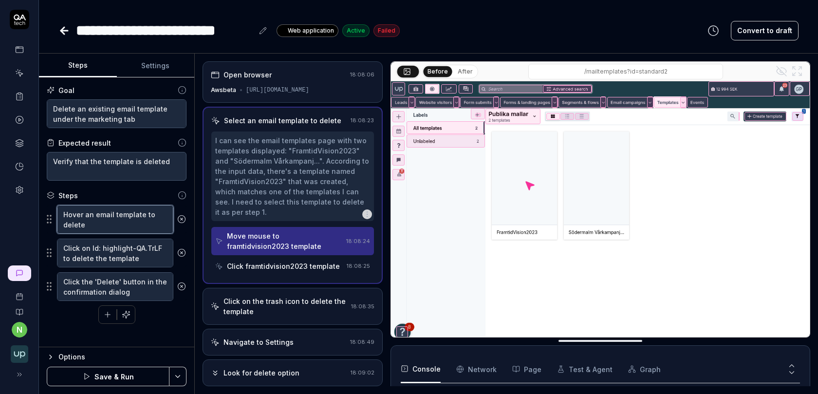
type textarea "*"
type textarea "Hover an email template to delete"
type textarea "*"
type textarea "Hover o an email template to delete"
type textarea "*"
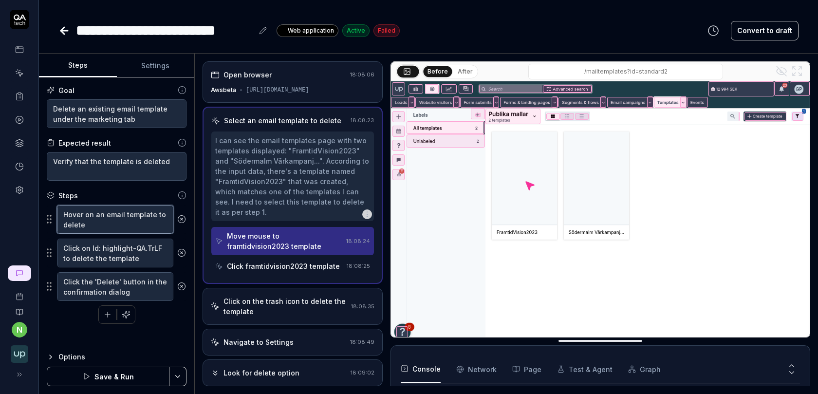
type textarea "Hover on an email template to delete"
click at [119, 379] on button "Save & Run" at bounding box center [108, 376] width 123 height 19
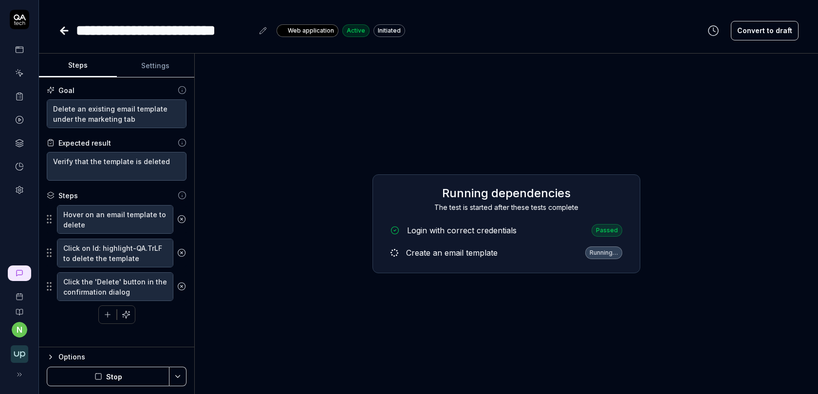
type textarea "*"
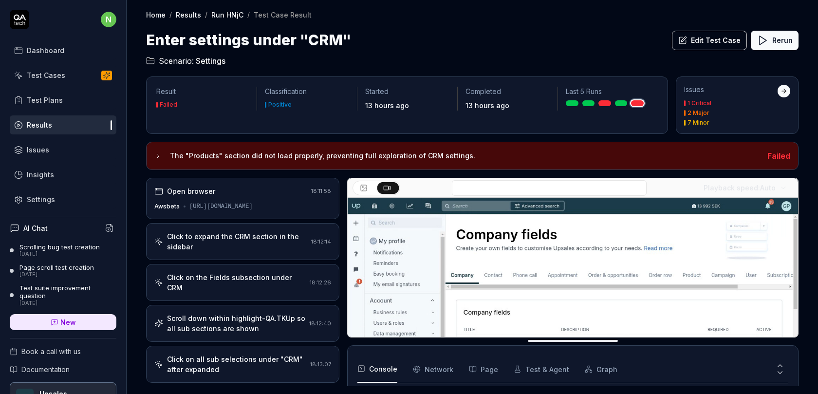
click at [244, 248] on div "Click to expand the CRM section in the sidebar" at bounding box center [237, 241] width 140 height 20
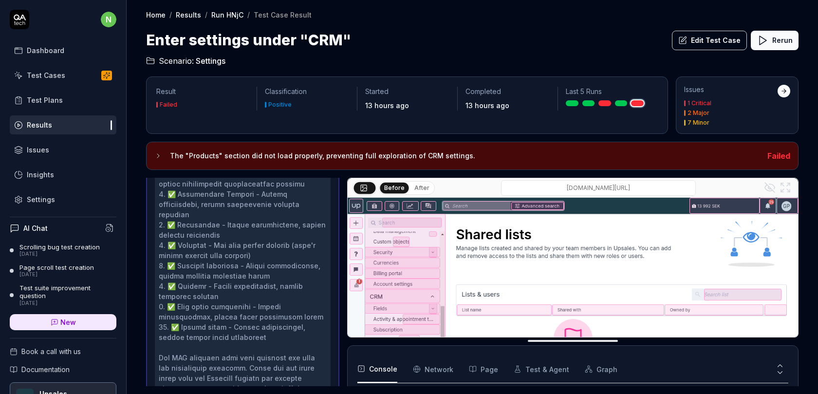
scroll to position [664, 0]
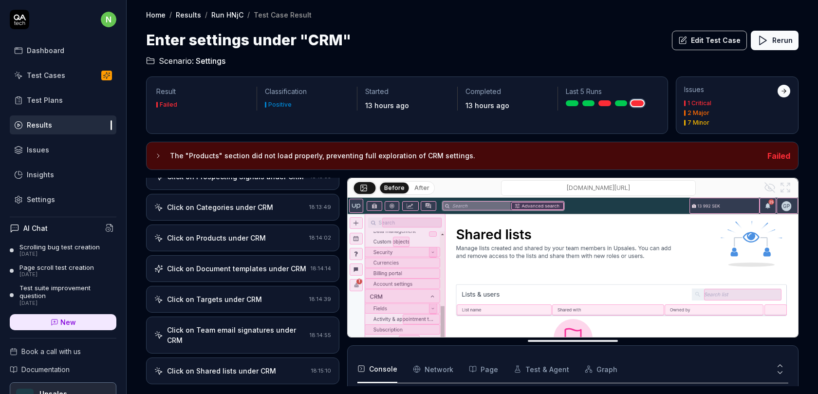
click at [244, 230] on div "Click on Products under CRM 18:14:02" at bounding box center [242, 238] width 193 height 27
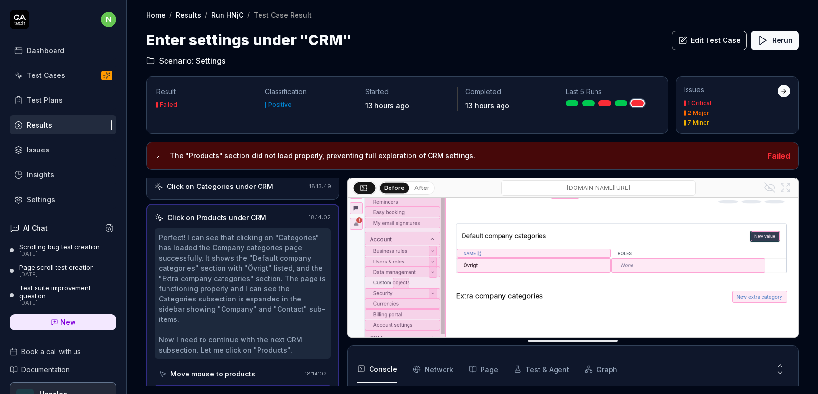
scroll to position [65, 0]
click at [416, 186] on button "After" at bounding box center [422, 188] width 23 height 11
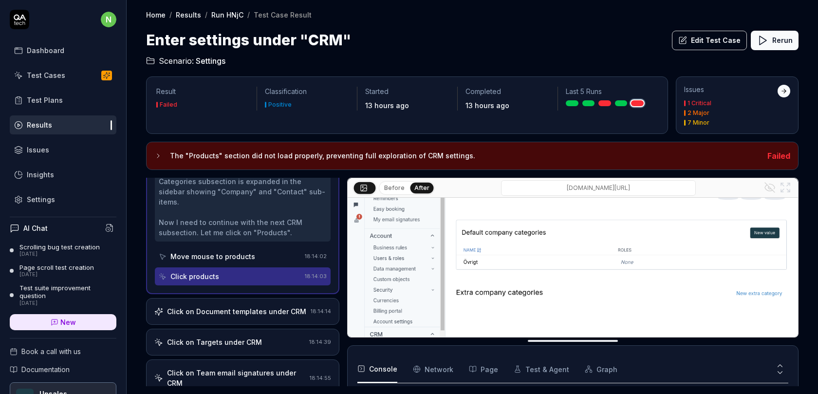
scroll to position [465, 0]
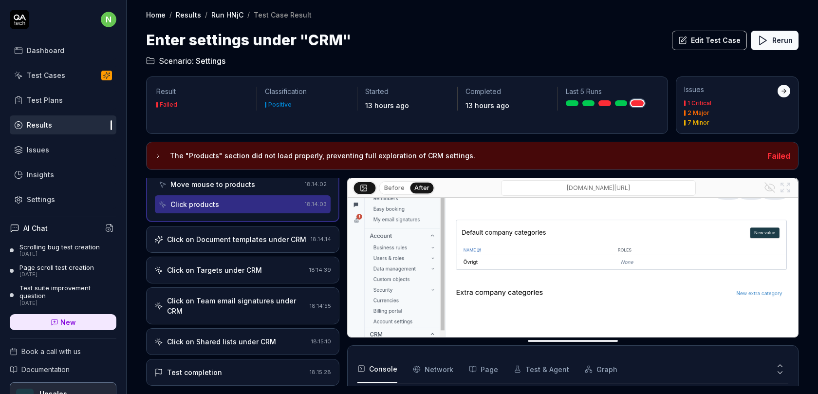
click at [278, 226] on div "Click on Document templates under CRM 18:14:14" at bounding box center [242, 239] width 193 height 27
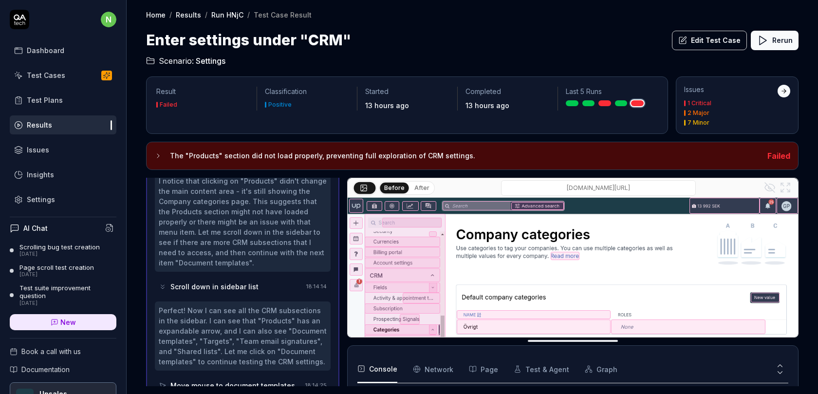
scroll to position [374, 0]
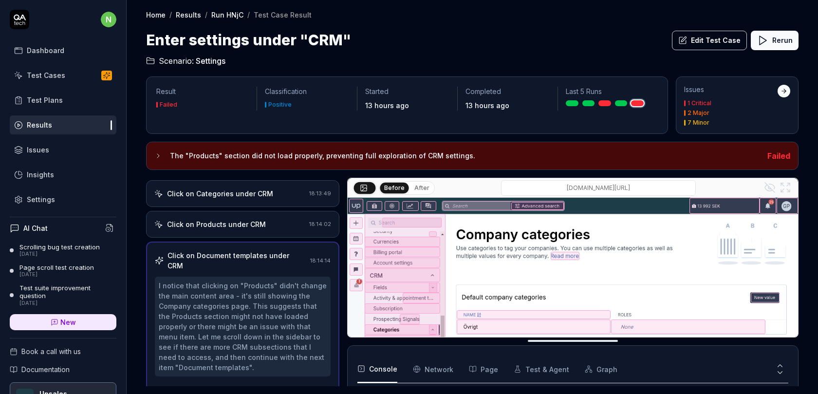
click at [264, 219] on div "Click on Products under CRM" at bounding box center [229, 224] width 151 height 10
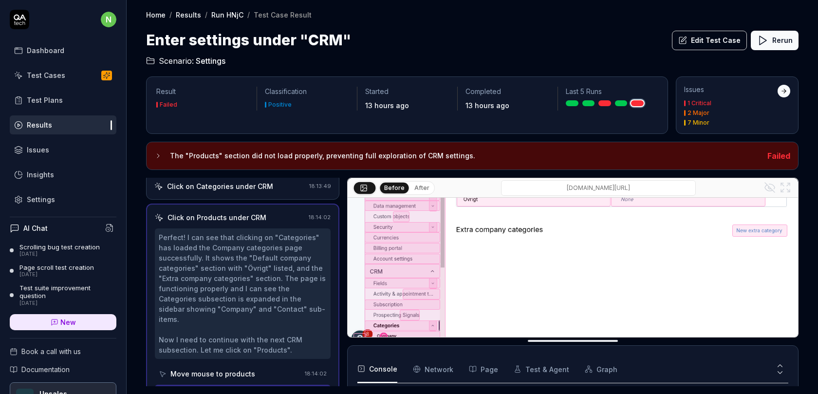
scroll to position [141, 0]
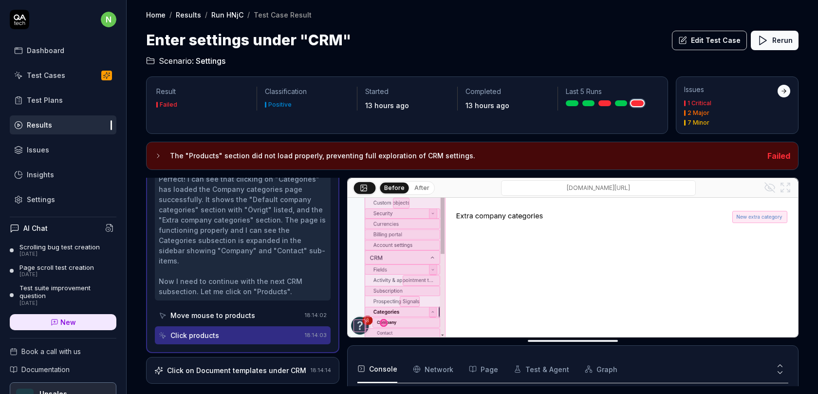
click at [257, 365] on div "Click on Document templates under CRM" at bounding box center [236, 370] width 139 height 10
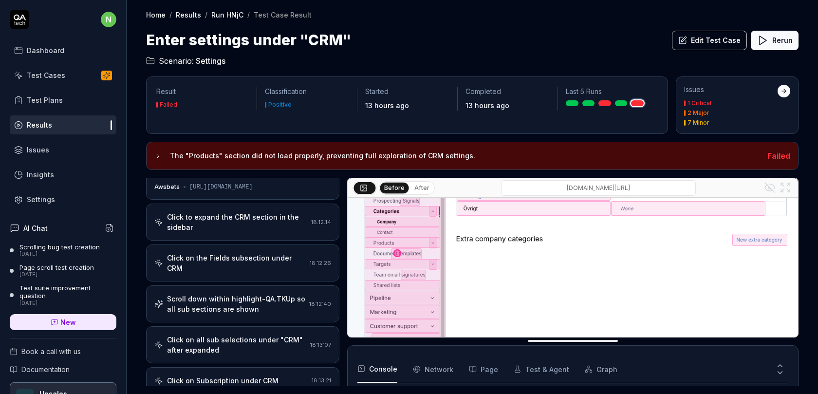
scroll to position [0, 0]
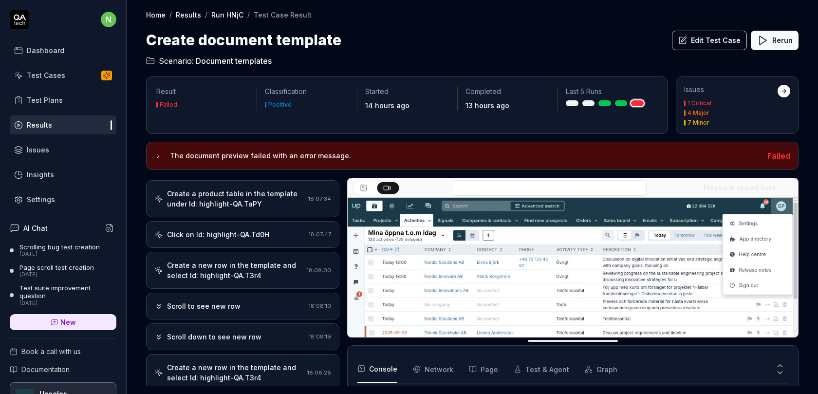
click at [246, 260] on div "Create a new row in the template and select Id: highlight-QA.T3r4" at bounding box center [235, 270] width 136 height 20
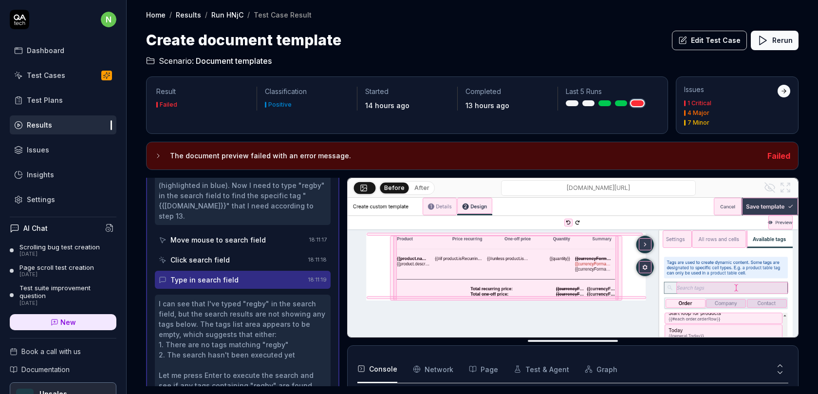
scroll to position [2463, 0]
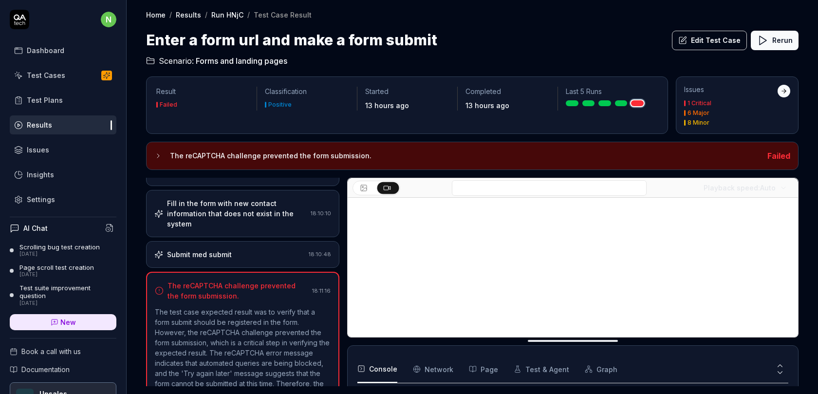
scroll to position [537, 0]
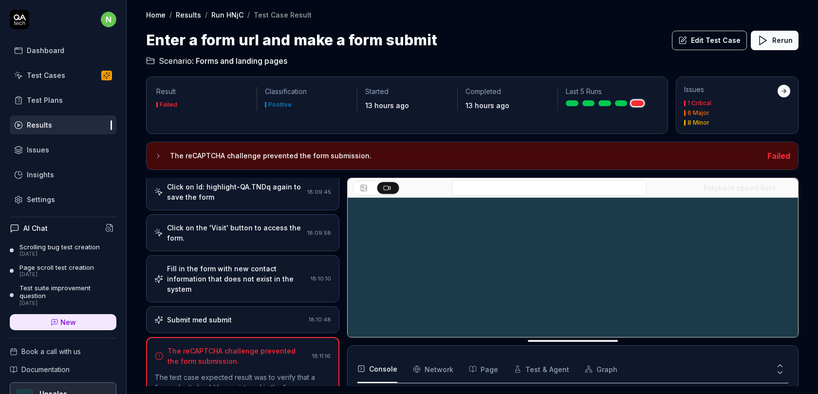
click at [252, 237] on div "Click on the 'Visit' button to access the form." at bounding box center [235, 233] width 136 height 20
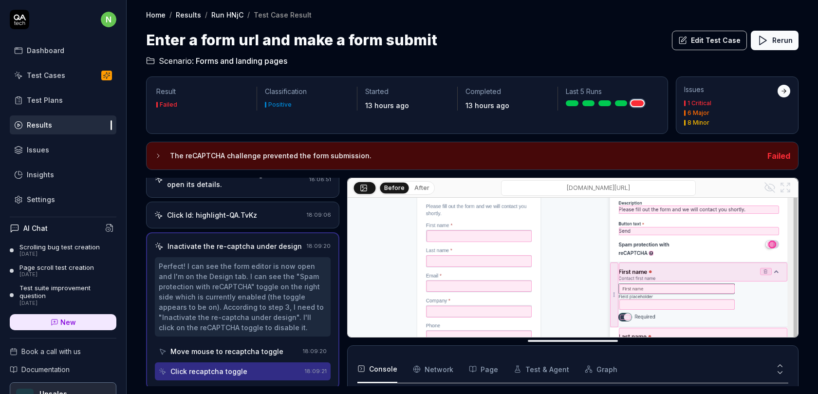
scroll to position [62, 0]
click at [415, 184] on button "After" at bounding box center [422, 188] width 23 height 11
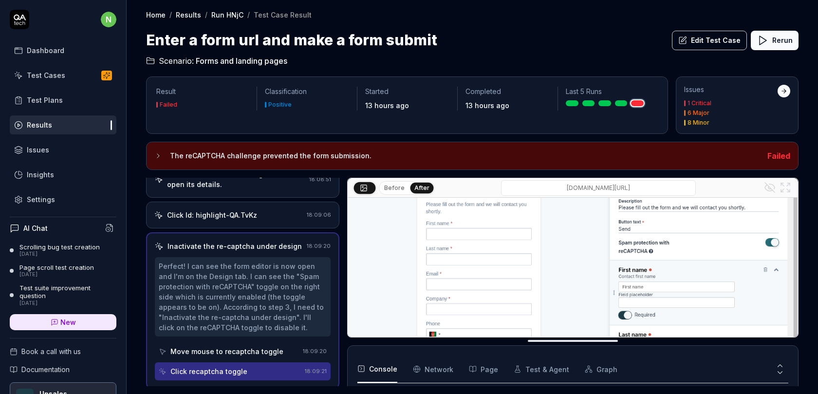
click at [393, 189] on button "Before" at bounding box center [394, 188] width 28 height 11
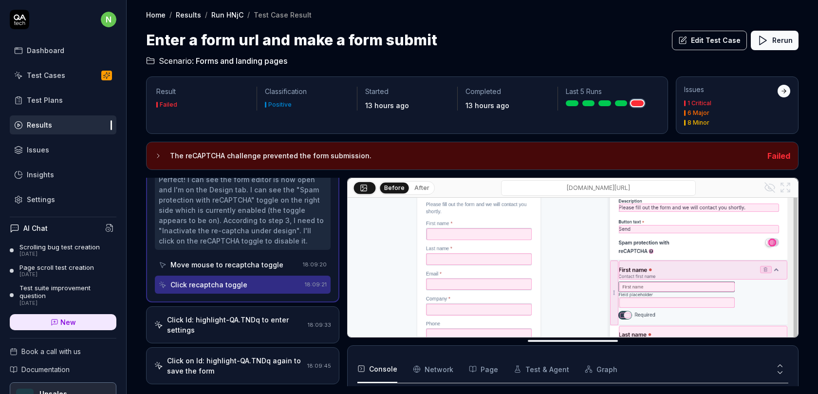
click at [253, 325] on div "Click Id: highlight-QA.TNDq to enter settings" at bounding box center [235, 325] width 137 height 20
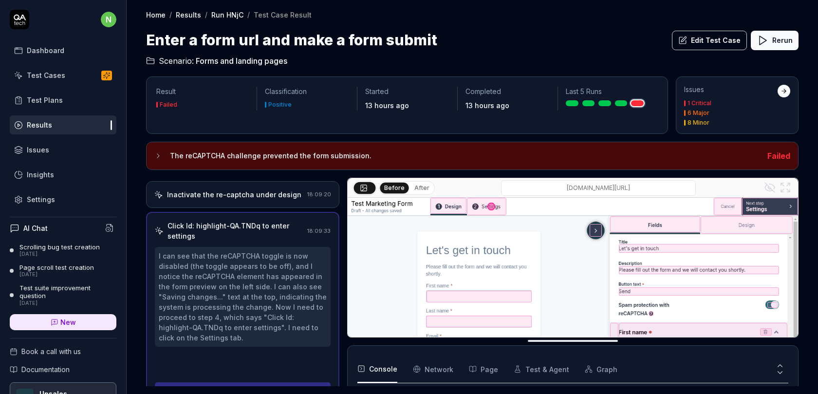
scroll to position [113, 0]
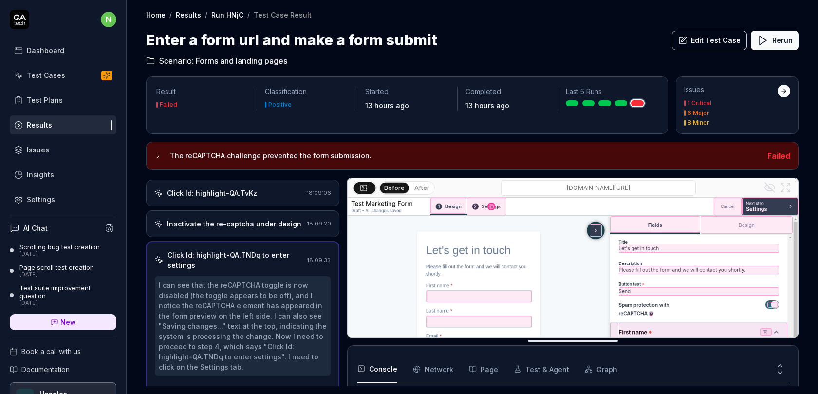
click at [258, 227] on div "Inactivate the re-captcha under design 18:09:20" at bounding box center [242, 223] width 193 height 27
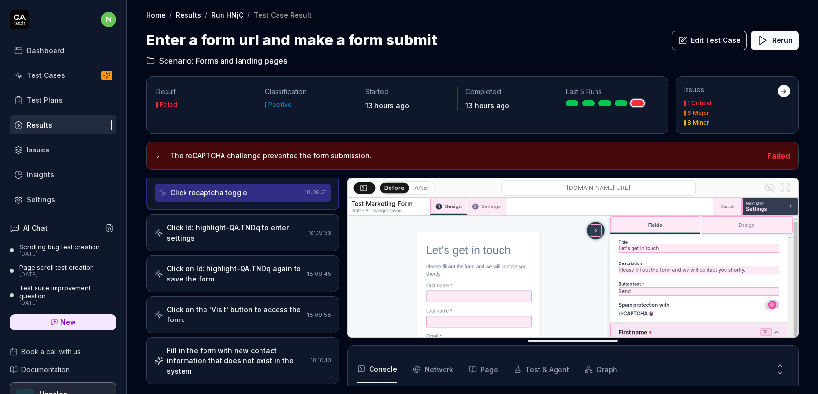
scroll to position [295, 0]
